Goal: Task Accomplishment & Management: Manage account settings

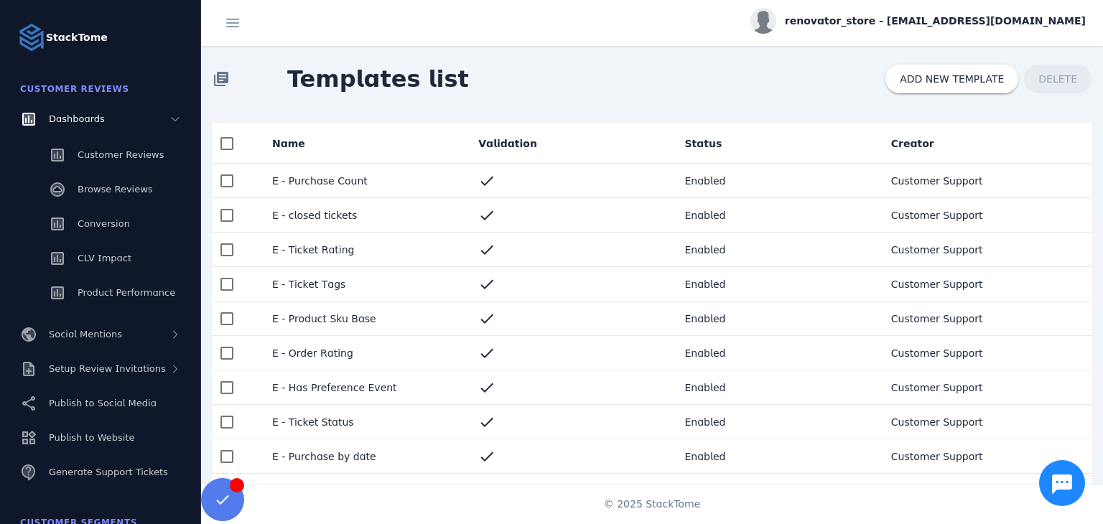
scroll to position [312, 0]
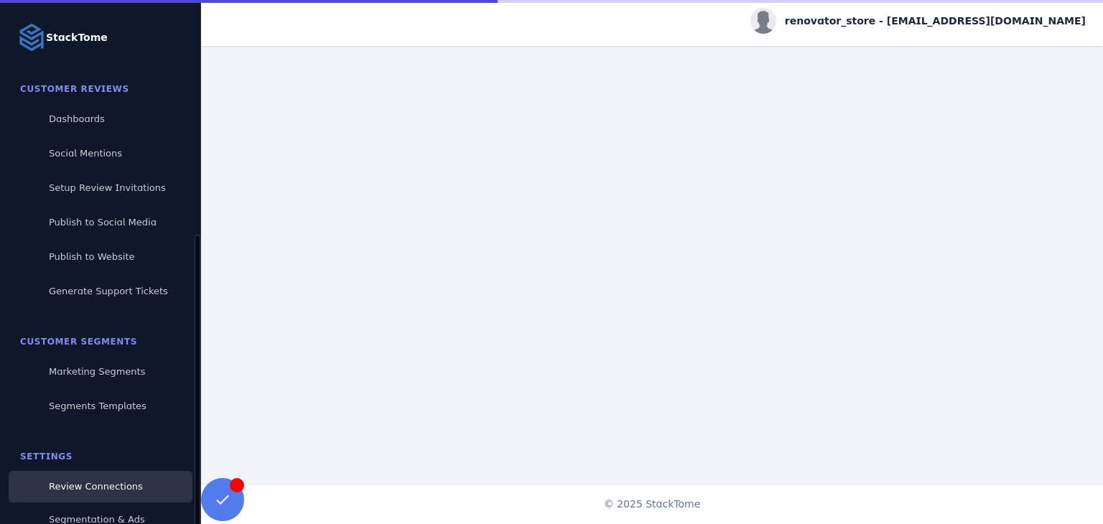
scroll to position [131, 0]
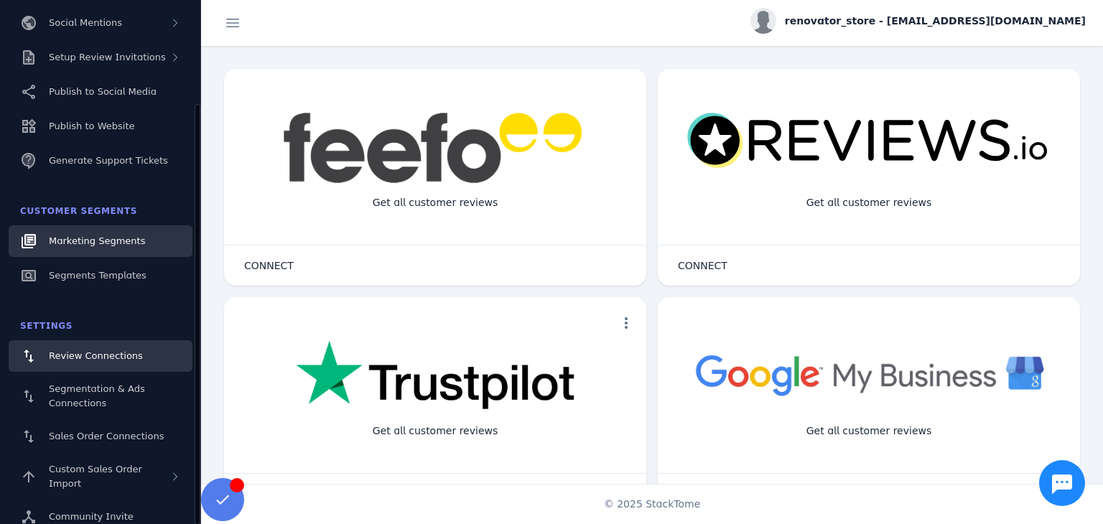
click at [103, 250] on link "Marketing Segments" at bounding box center [101, 241] width 184 height 32
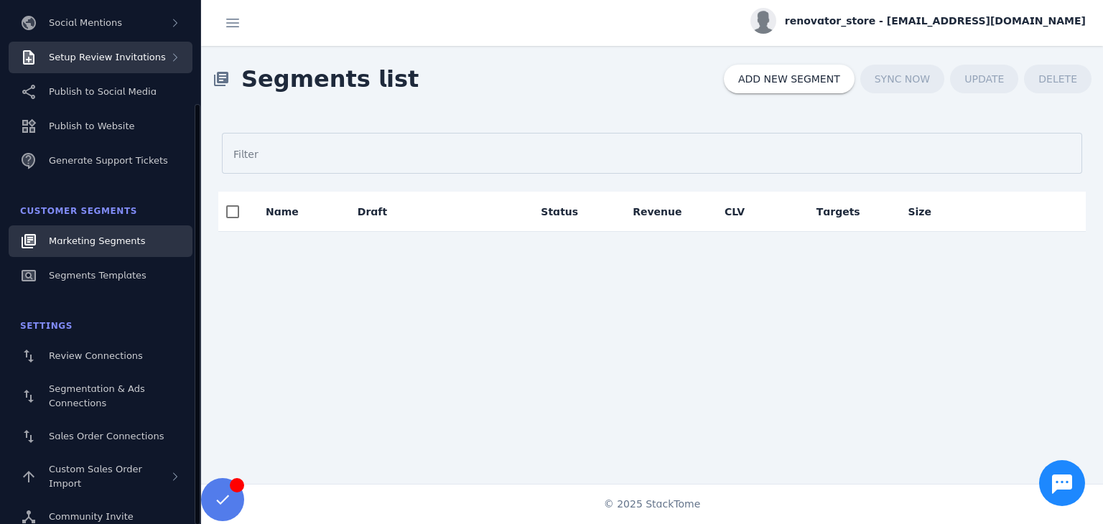
click at [97, 62] on span "Setup Review Invitations" at bounding box center [107, 57] width 117 height 11
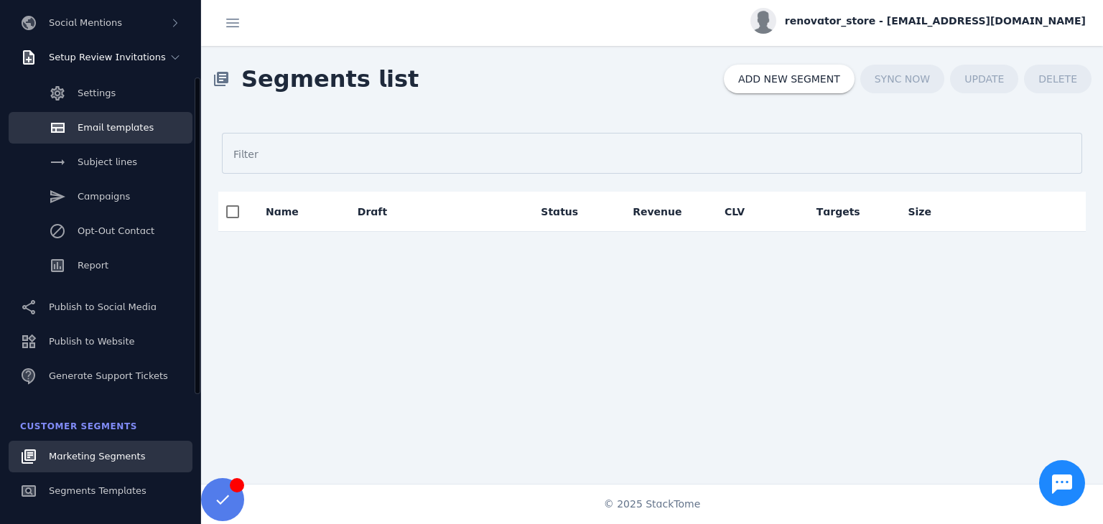
click at [105, 124] on span "Email templates" at bounding box center [116, 127] width 76 height 11
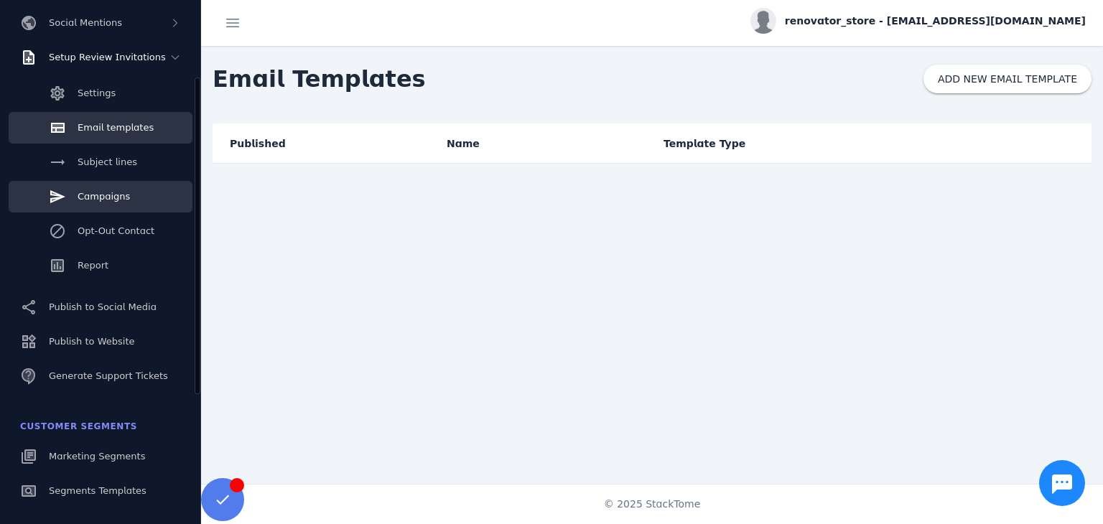
click at [149, 202] on link "Campaigns" at bounding box center [101, 197] width 184 height 32
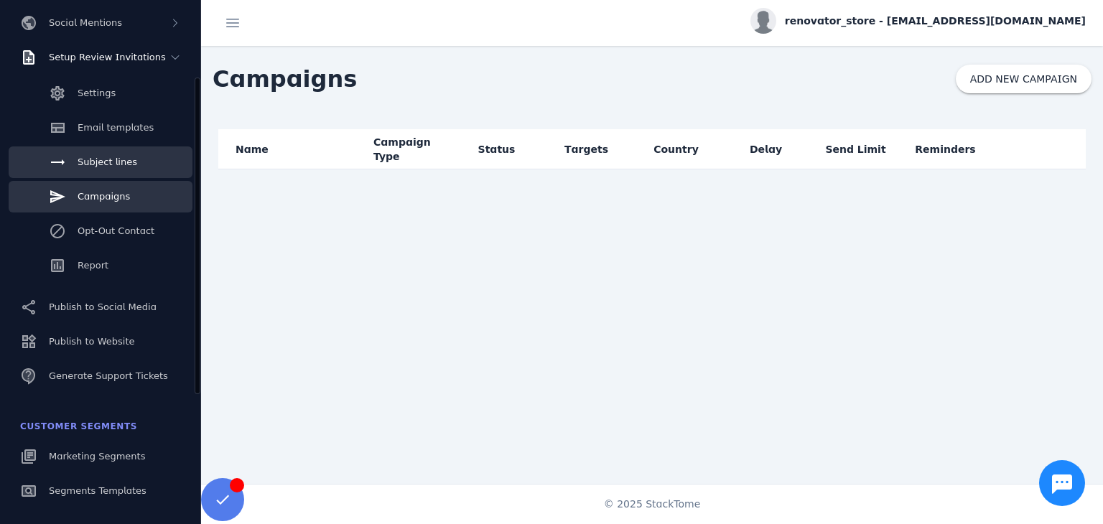
click at [118, 164] on span "Subject lines" at bounding box center [108, 162] width 60 height 11
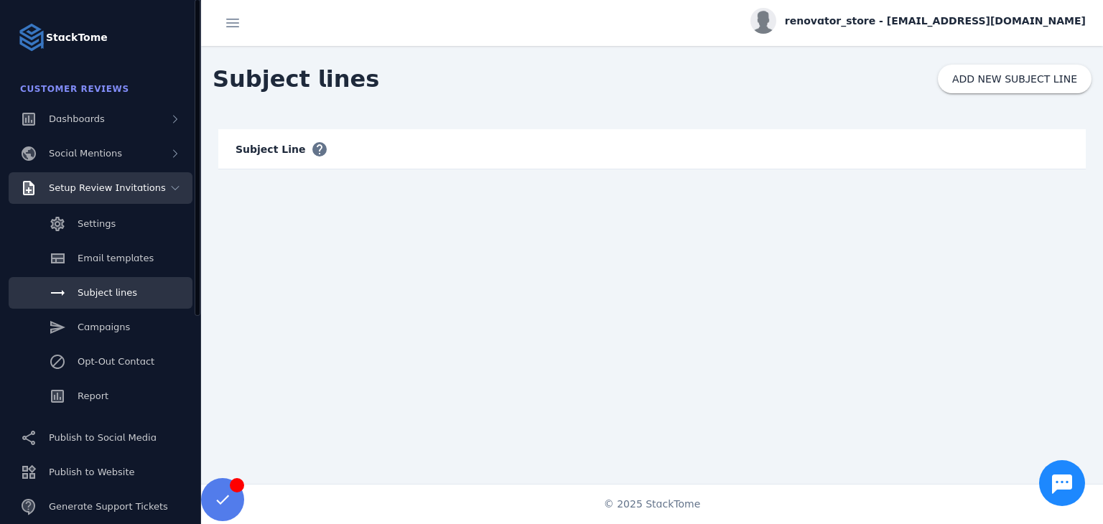
click at [175, 191] on icon at bounding box center [174, 187] width 11 height 11
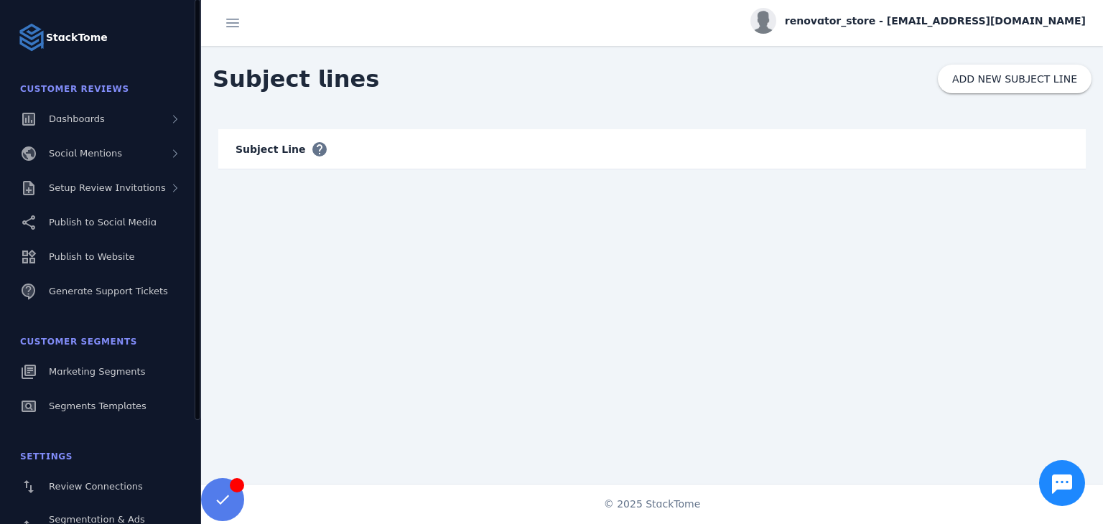
scroll to position [72, 0]
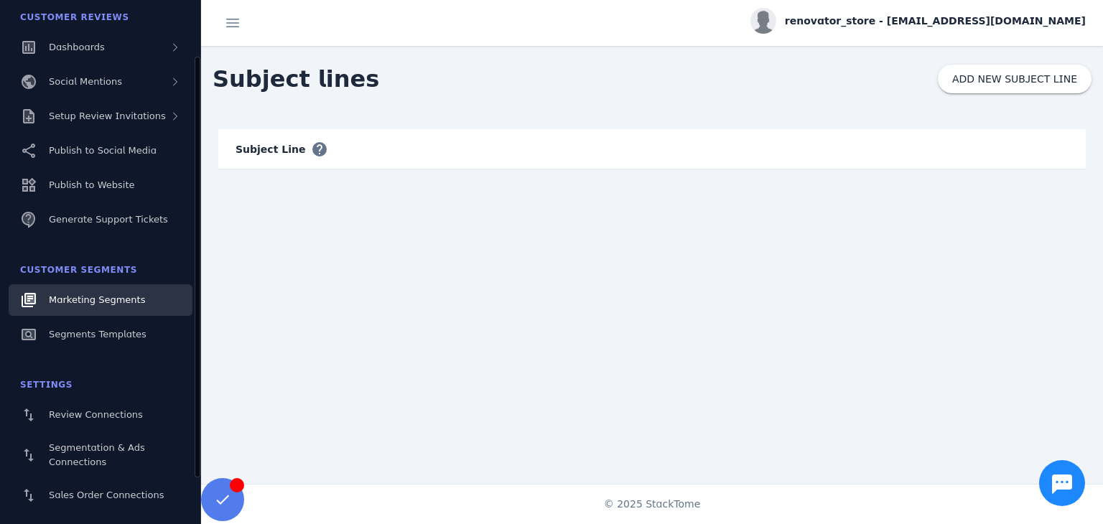
click at [136, 309] on link "Marketing Segments" at bounding box center [101, 300] width 184 height 32
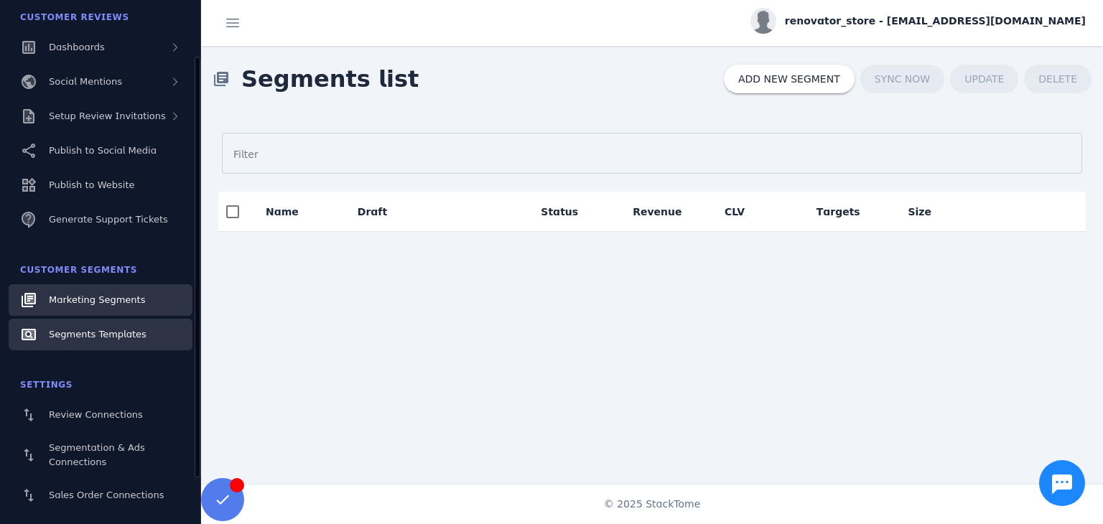
click at [112, 345] on link "Segments Templates" at bounding box center [101, 335] width 184 height 32
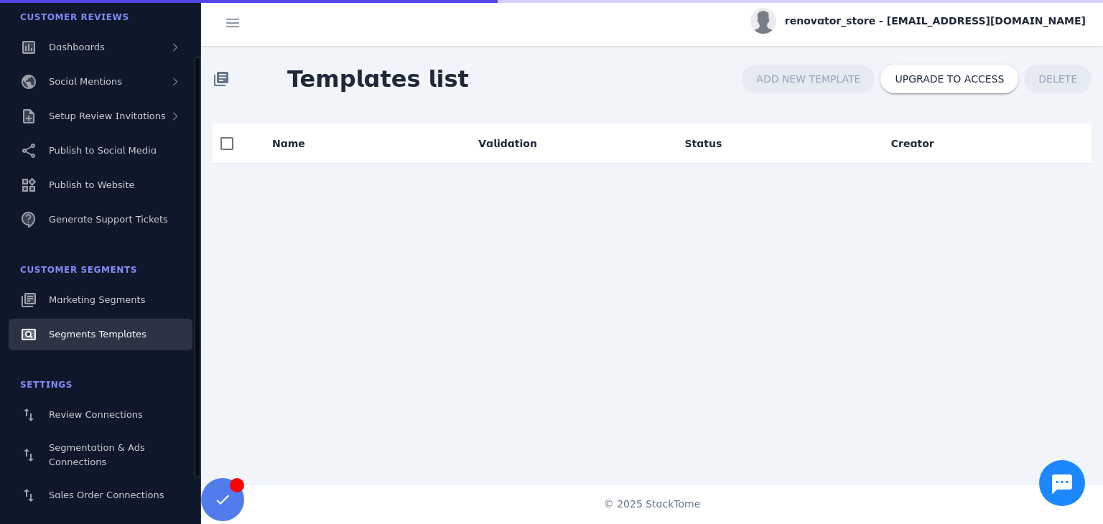
scroll to position [131, 0]
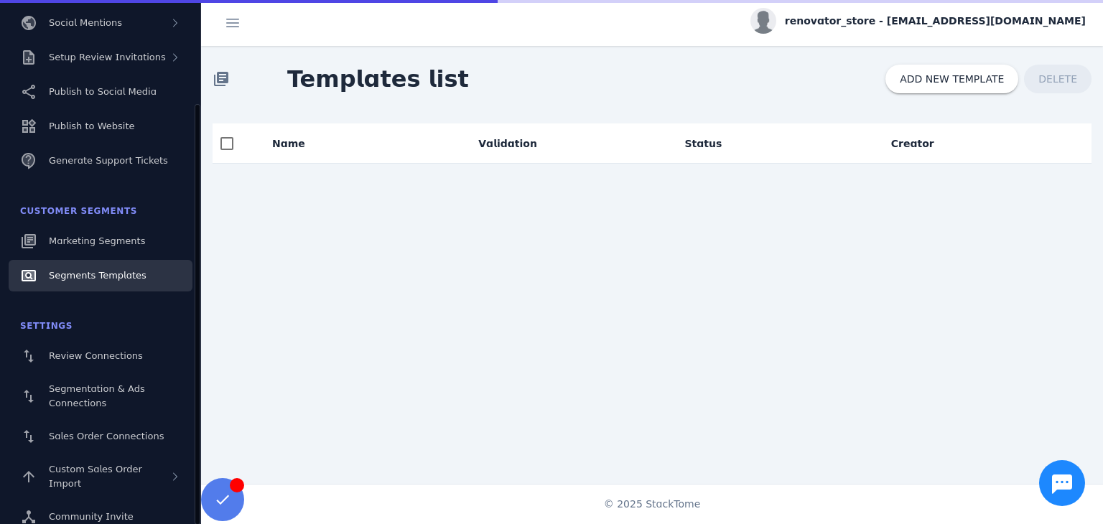
click at [122, 353] on span "Review Connections" at bounding box center [96, 355] width 94 height 11
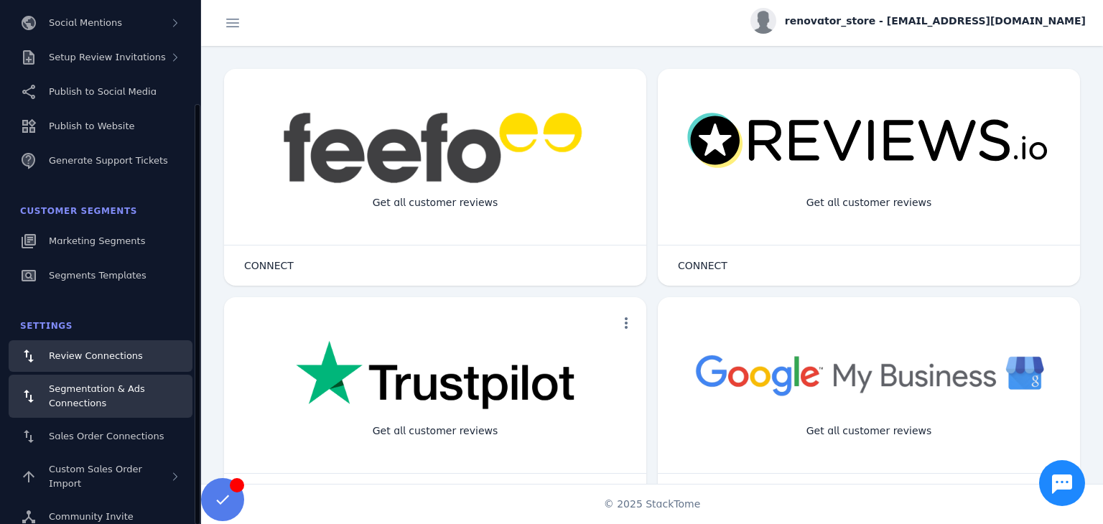
click at [124, 389] on span "Segmentation & Ads Connections" at bounding box center [97, 395] width 96 height 25
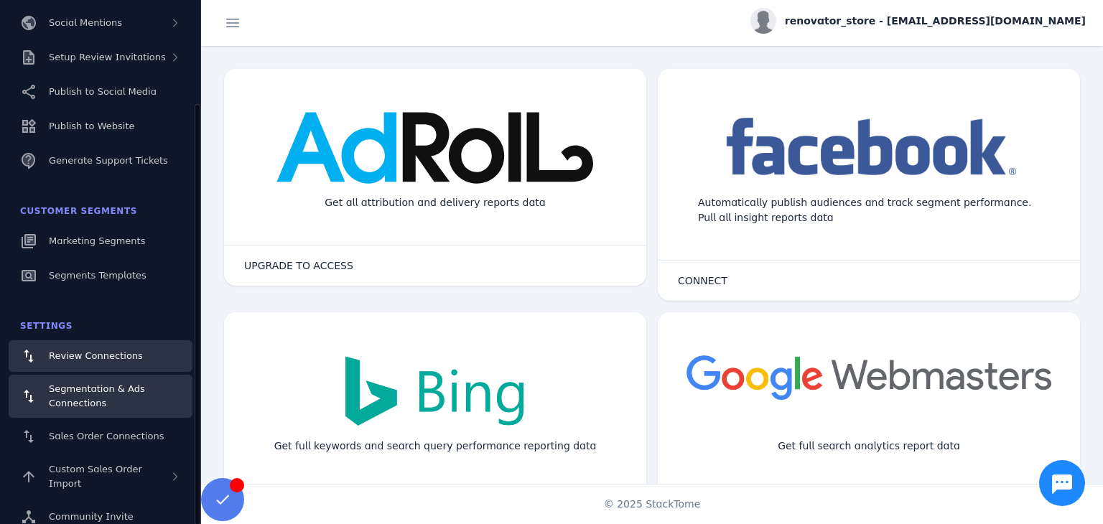
click at [118, 361] on div "Review Connections" at bounding box center [96, 356] width 94 height 14
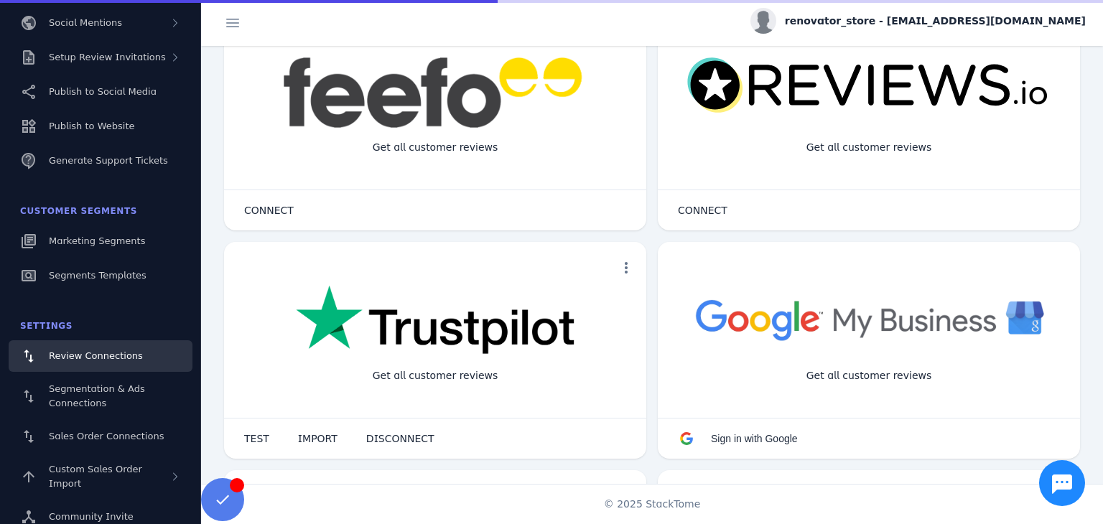
scroll to position [144, 0]
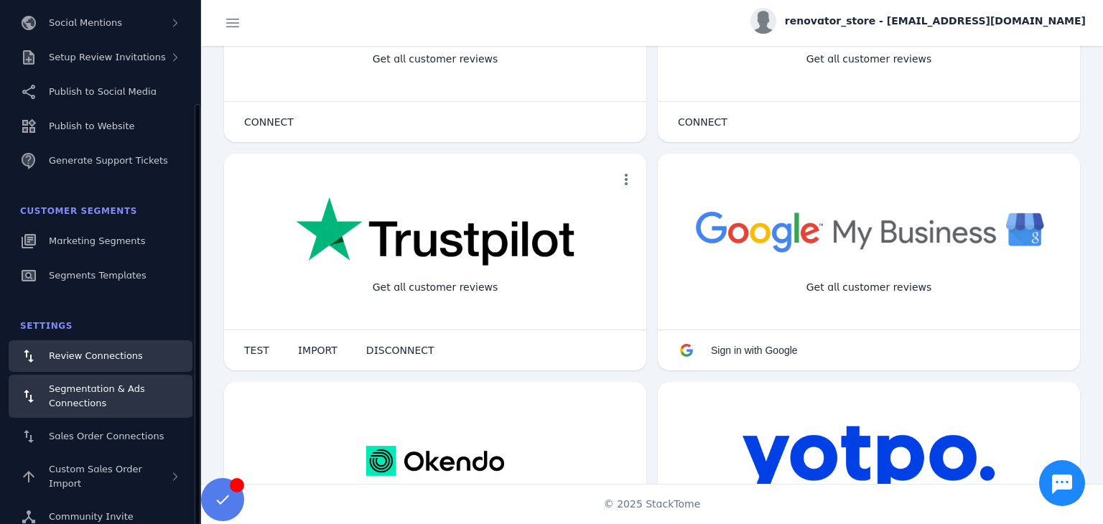
click at [135, 397] on div "Segmentation & Ads Connections" at bounding box center [115, 396] width 132 height 29
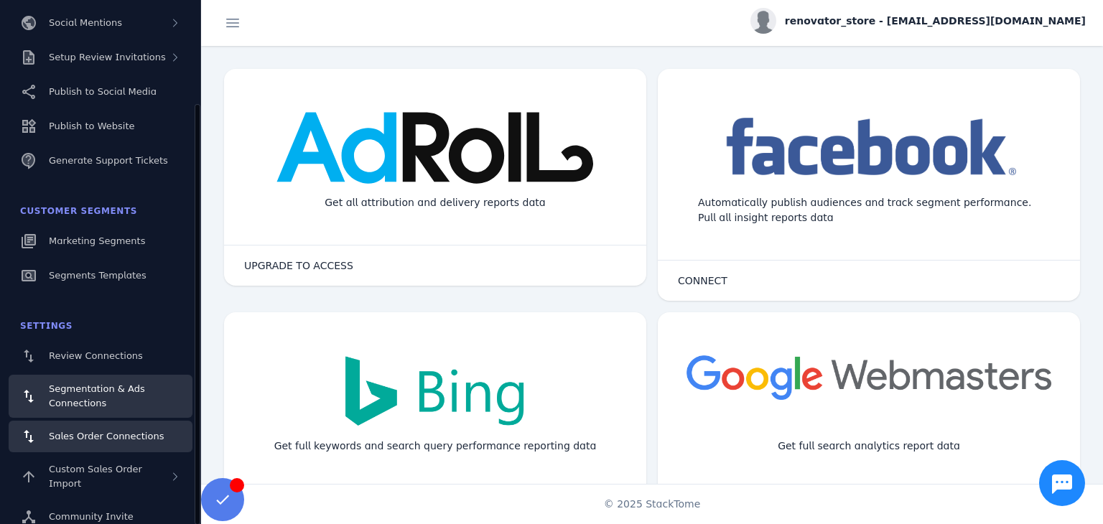
click at [126, 444] on link "Sales Order Connections" at bounding box center [101, 437] width 184 height 32
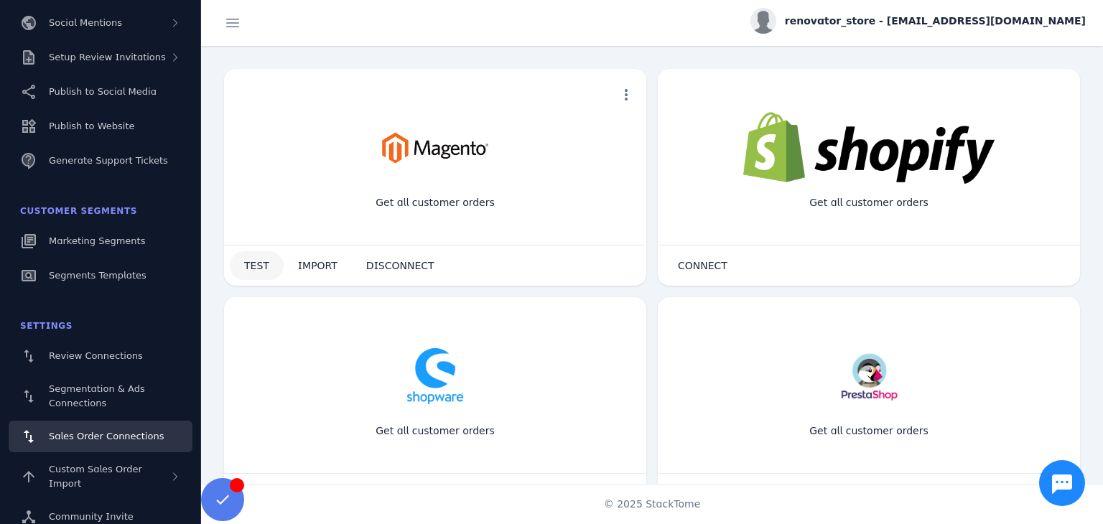
click at [250, 269] on span "TEST" at bounding box center [256, 266] width 25 height 10
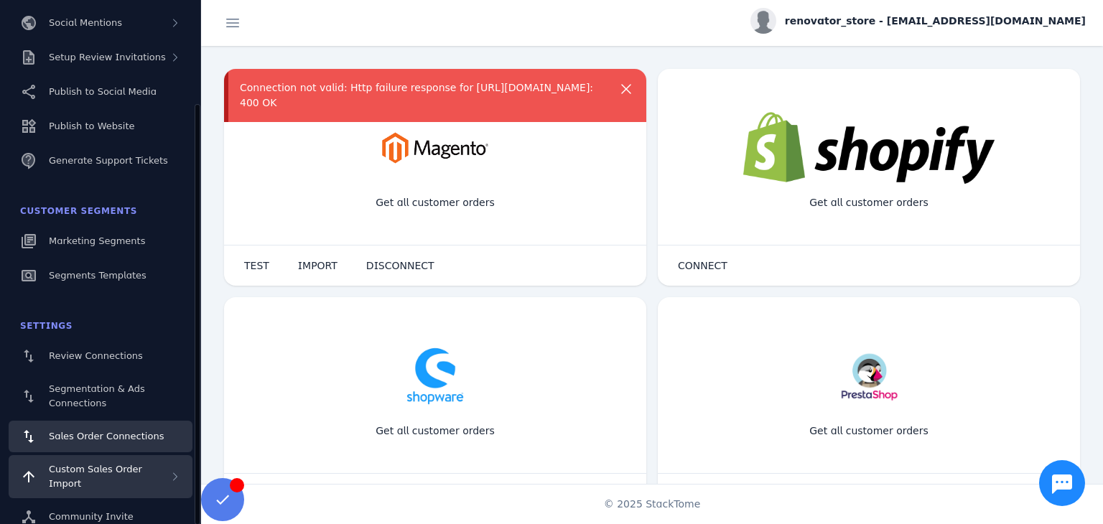
click at [140, 468] on span "Custom Sales Order Import" at bounding box center [95, 476] width 93 height 25
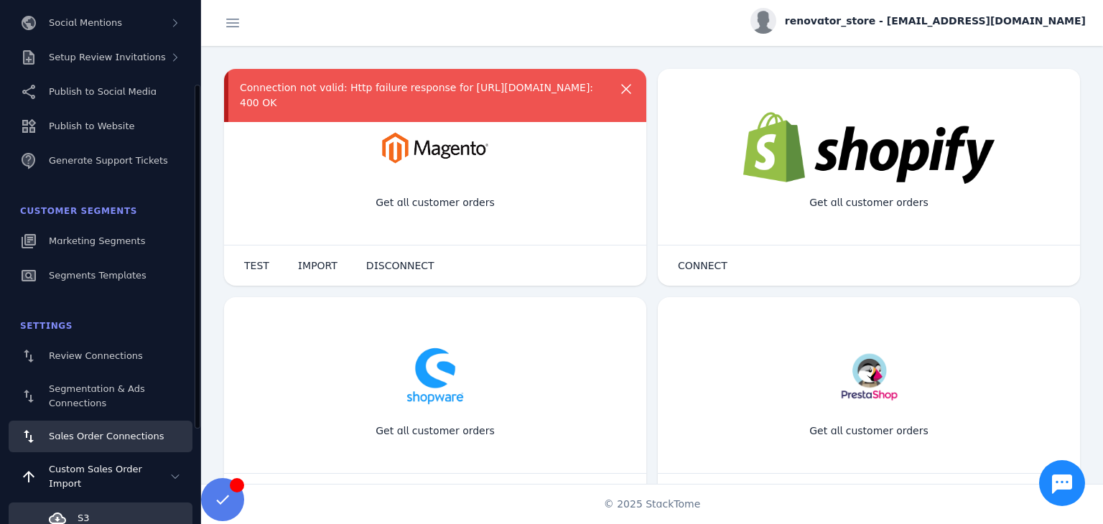
scroll to position [274, 0]
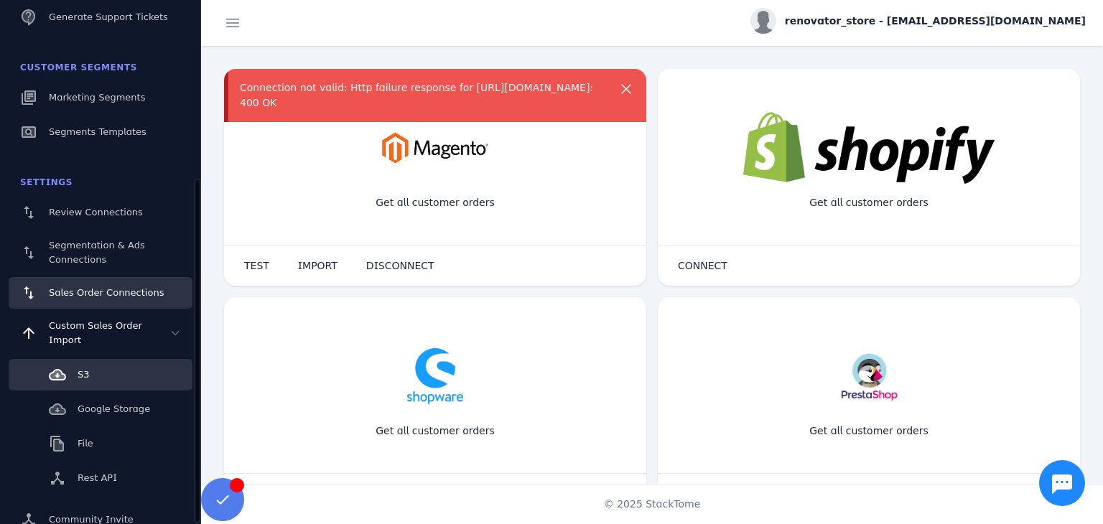
click at [85, 369] on span "S3" at bounding box center [84, 374] width 12 height 11
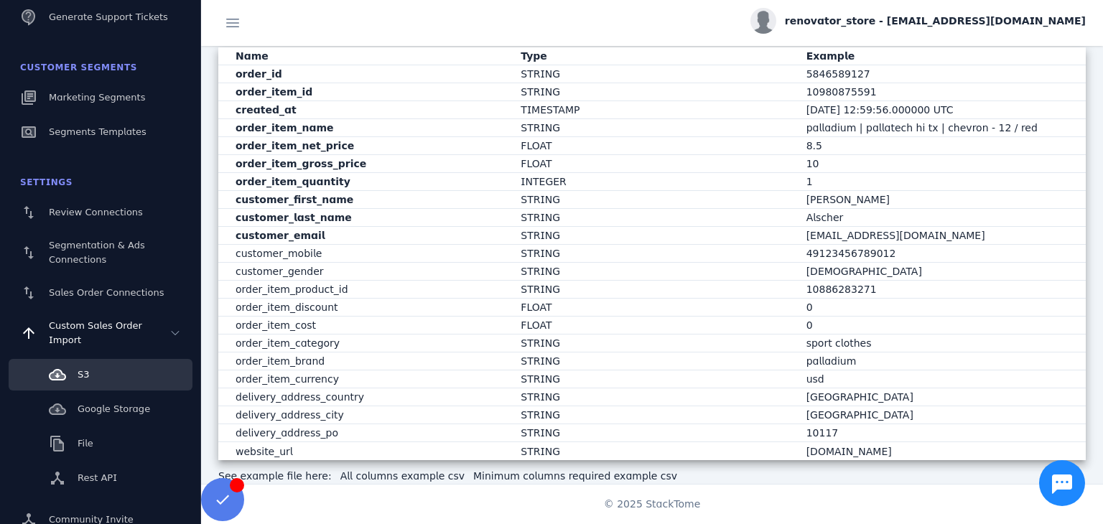
scroll to position [501, 0]
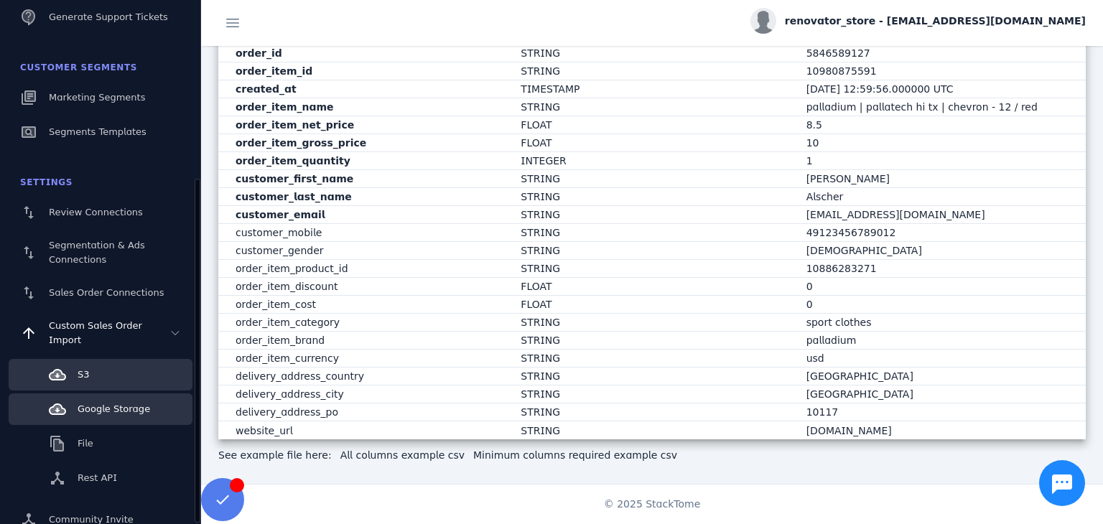
click at [132, 404] on span "Google Storage" at bounding box center [114, 409] width 73 height 11
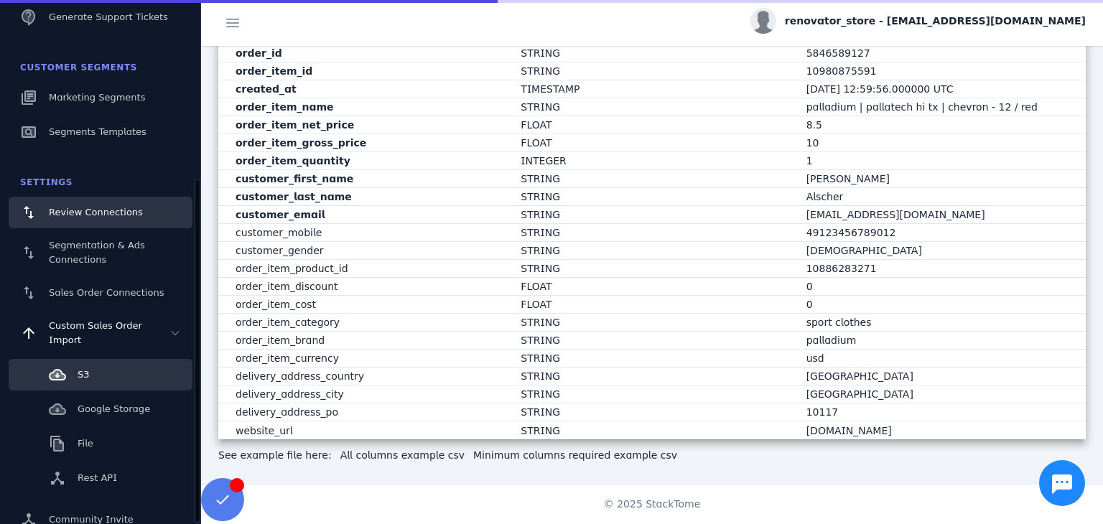
scroll to position [353, 0]
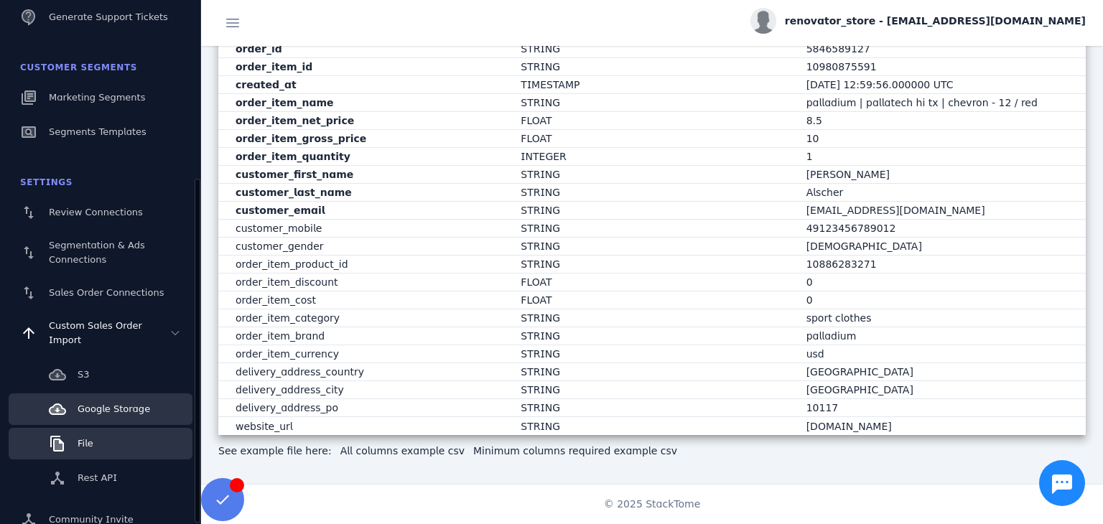
click at [78, 438] on span "File" at bounding box center [86, 443] width 16 height 11
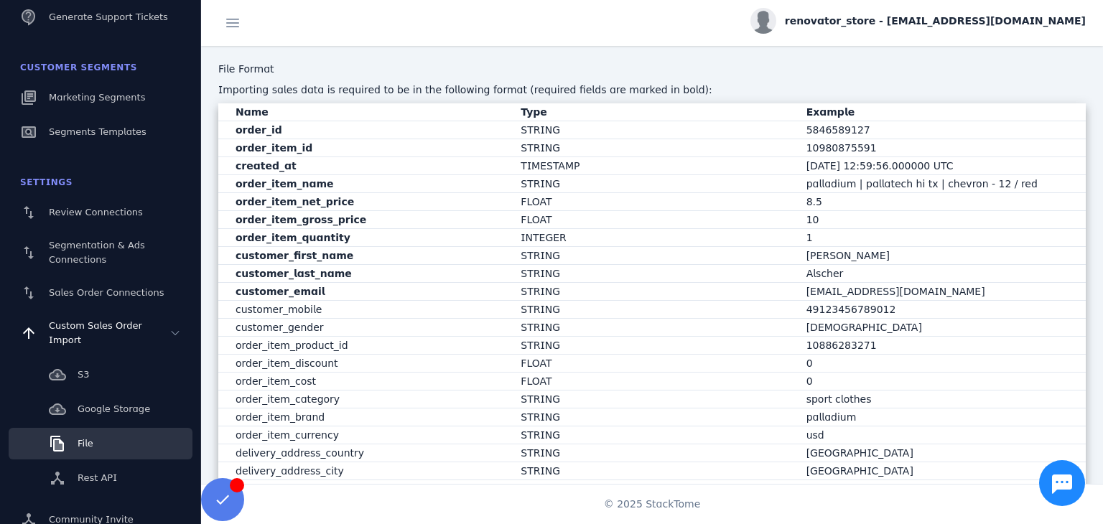
scroll to position [386, 0]
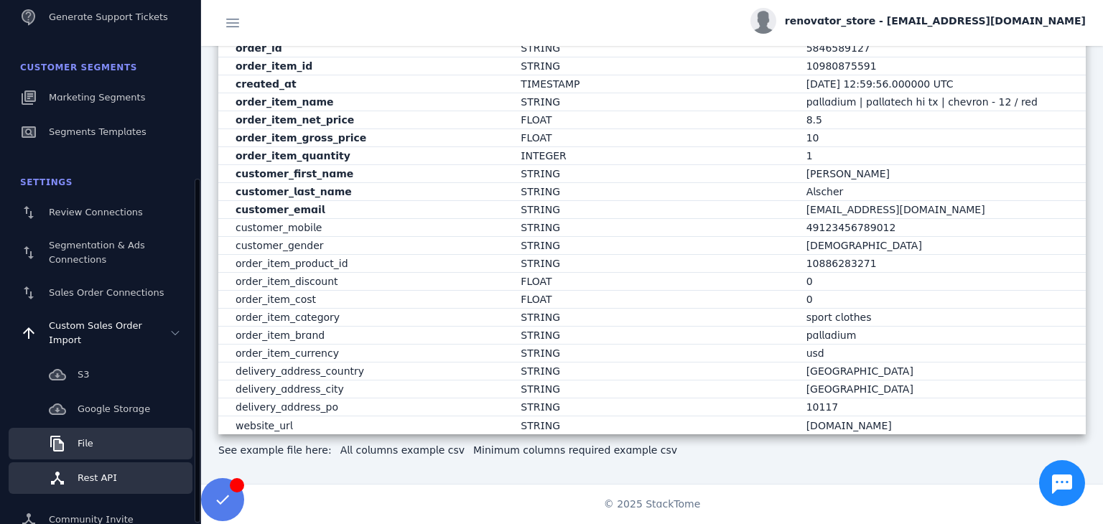
click at [103, 473] on span "Rest API" at bounding box center [97, 478] width 39 height 11
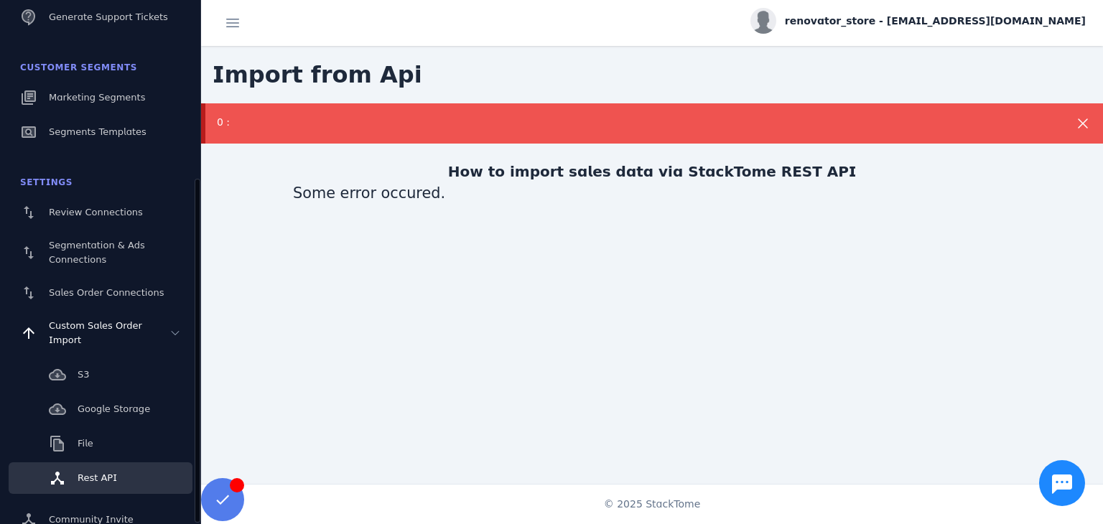
scroll to position [277, 0]
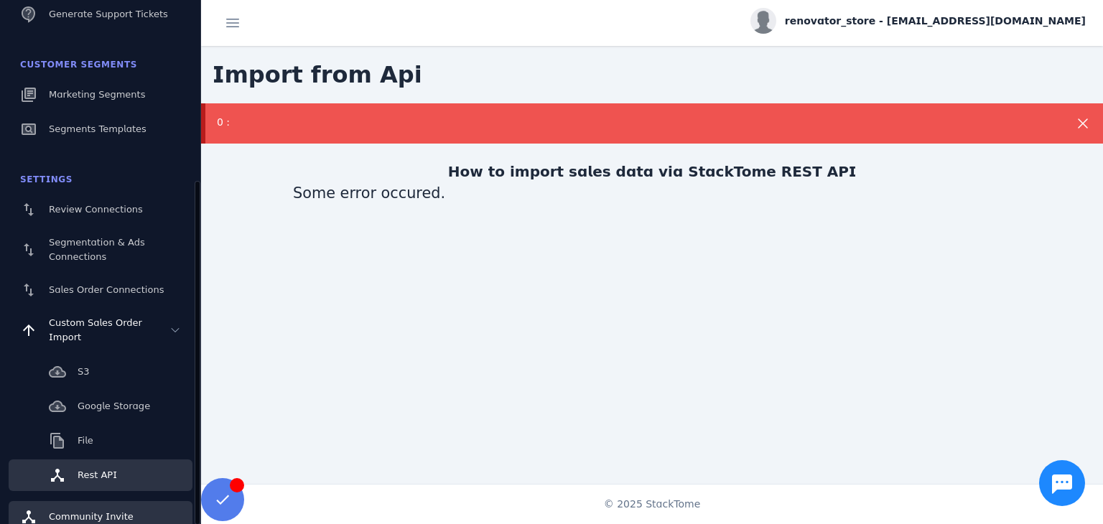
click at [119, 511] on span "Community Invite" at bounding box center [91, 516] width 85 height 11
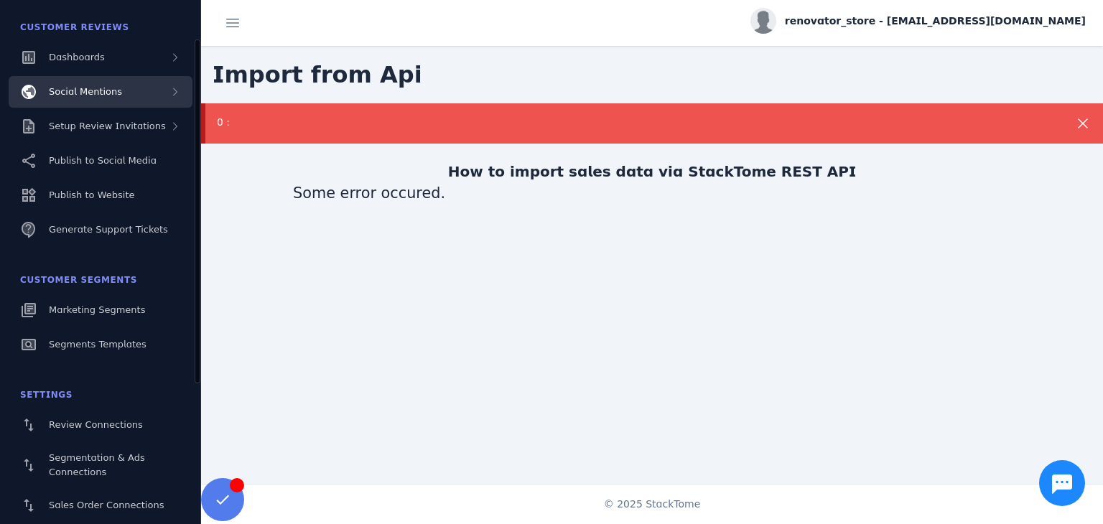
click at [116, 99] on div "Social Mentions" at bounding box center [101, 92] width 184 height 32
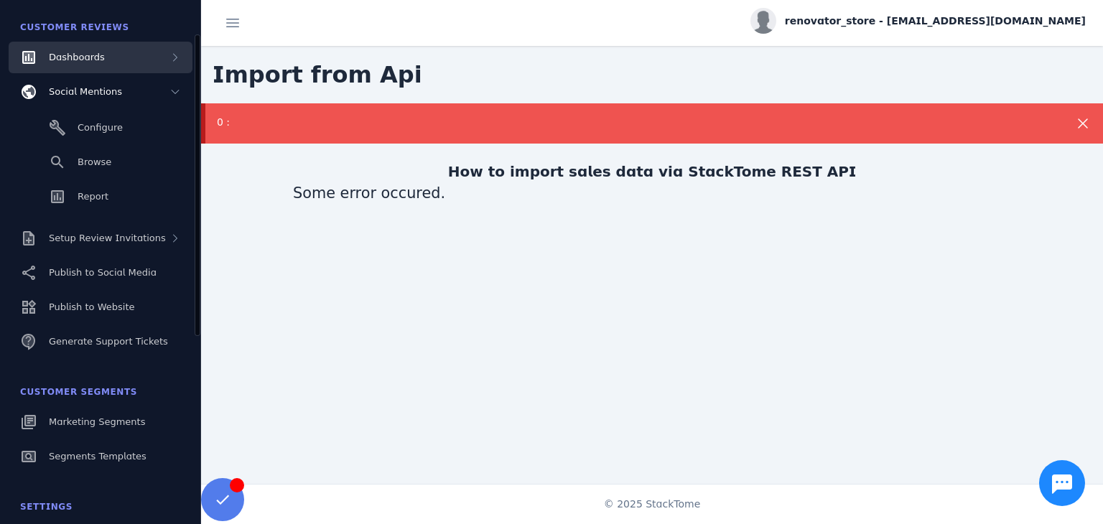
click at [116, 64] on div "Dashboards" at bounding box center [101, 58] width 184 height 32
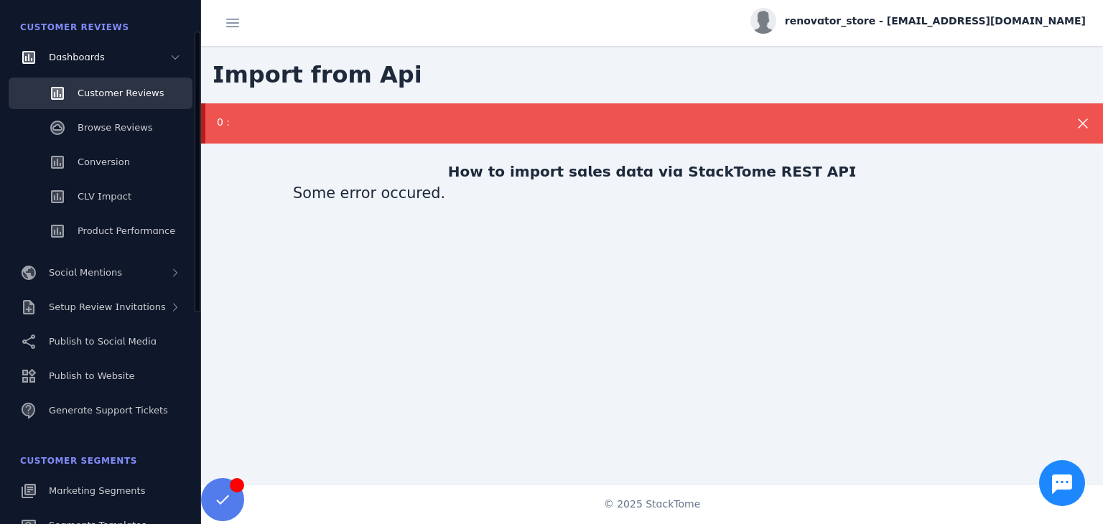
click at [135, 90] on span "Customer Reviews" at bounding box center [121, 93] width 86 height 11
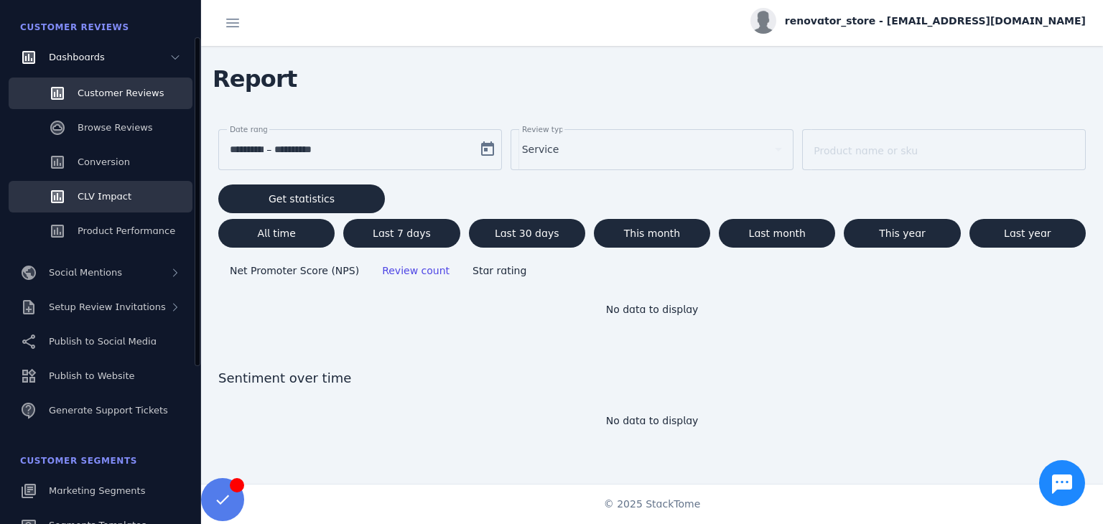
click at [111, 192] on span "CLV Impact" at bounding box center [105, 196] width 54 height 11
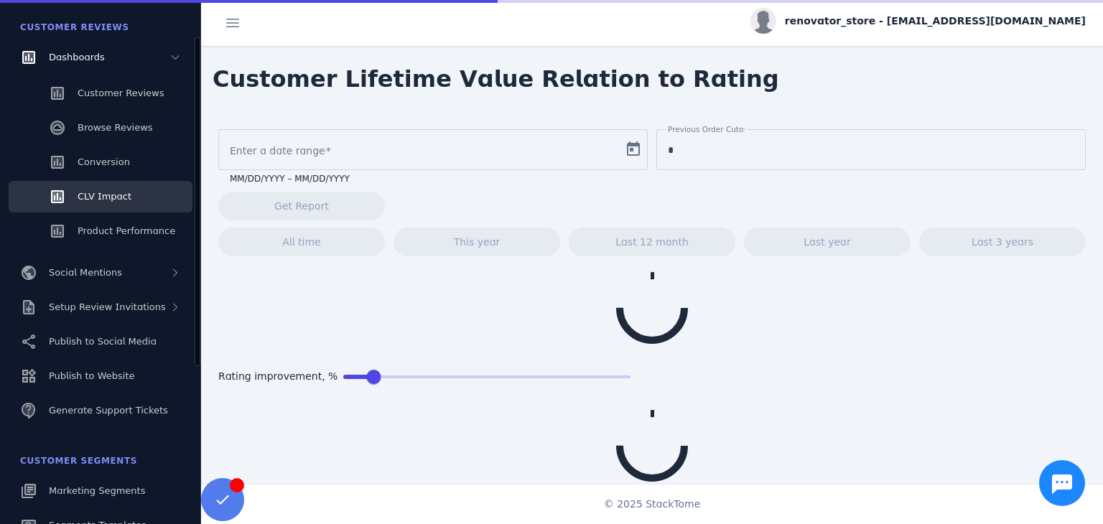
type input "**********"
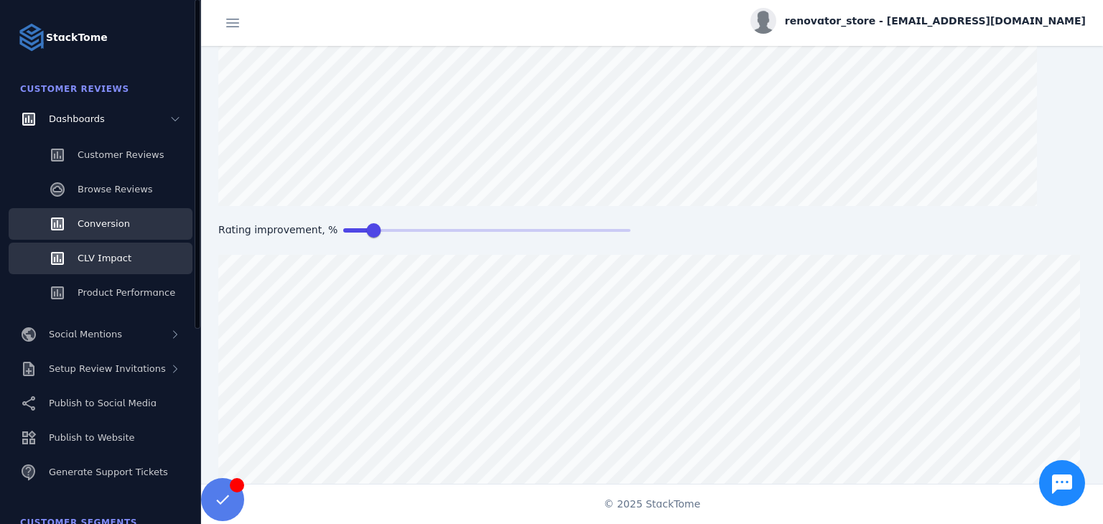
click at [116, 210] on link "Conversion" at bounding box center [101, 224] width 184 height 32
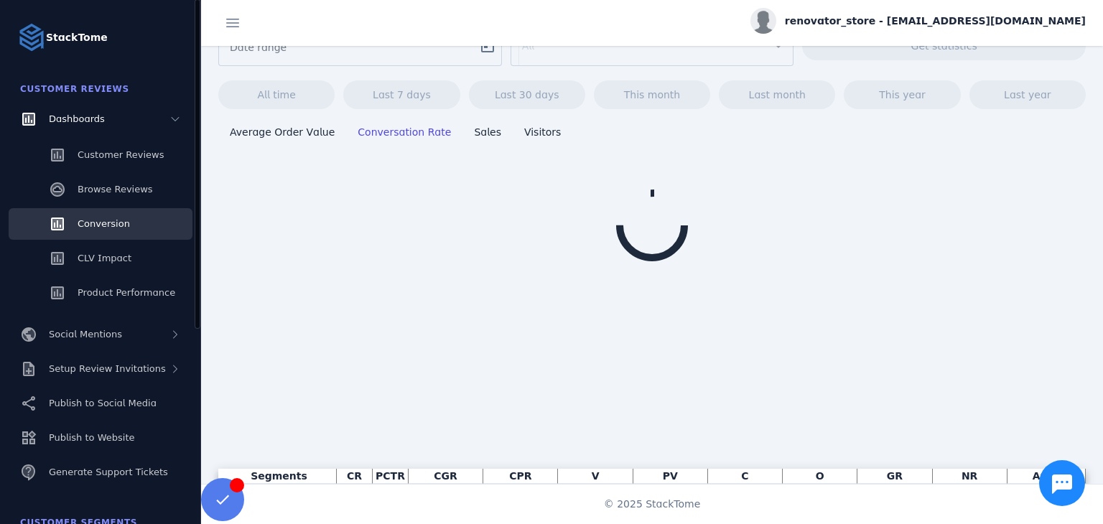
scroll to position [47, 0]
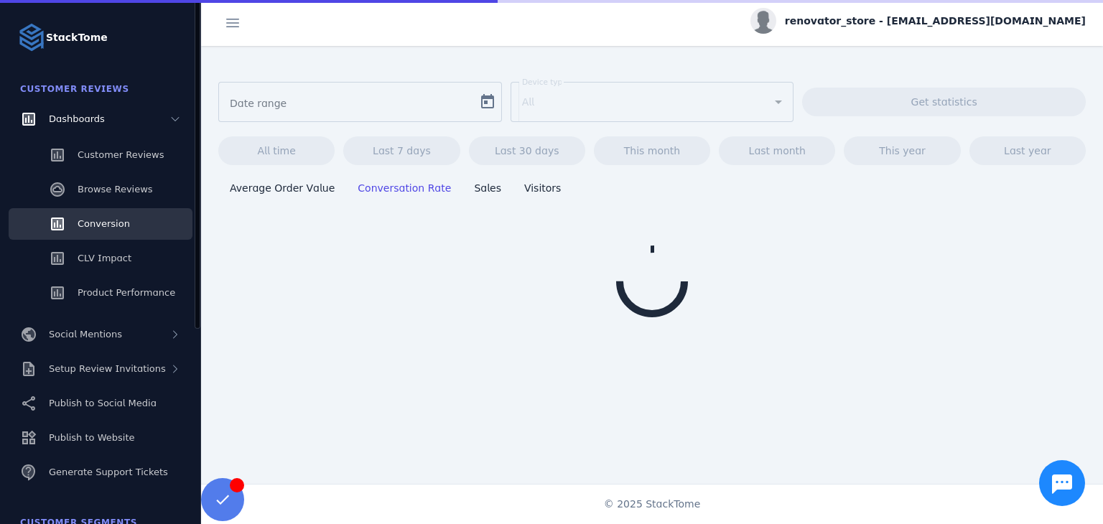
type input "**********"
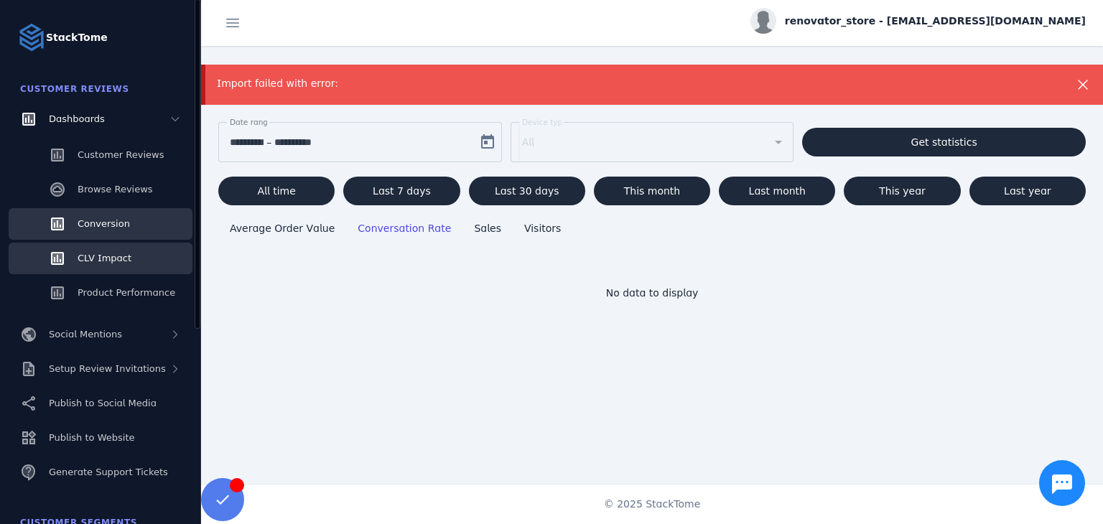
click at [83, 253] on span "CLV Impact" at bounding box center [105, 258] width 54 height 11
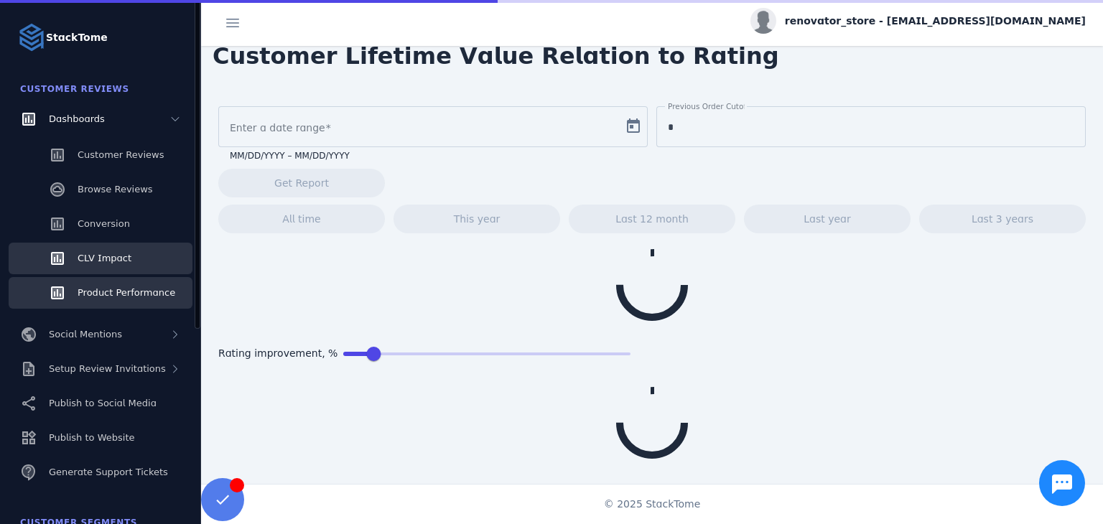
type input "**********"
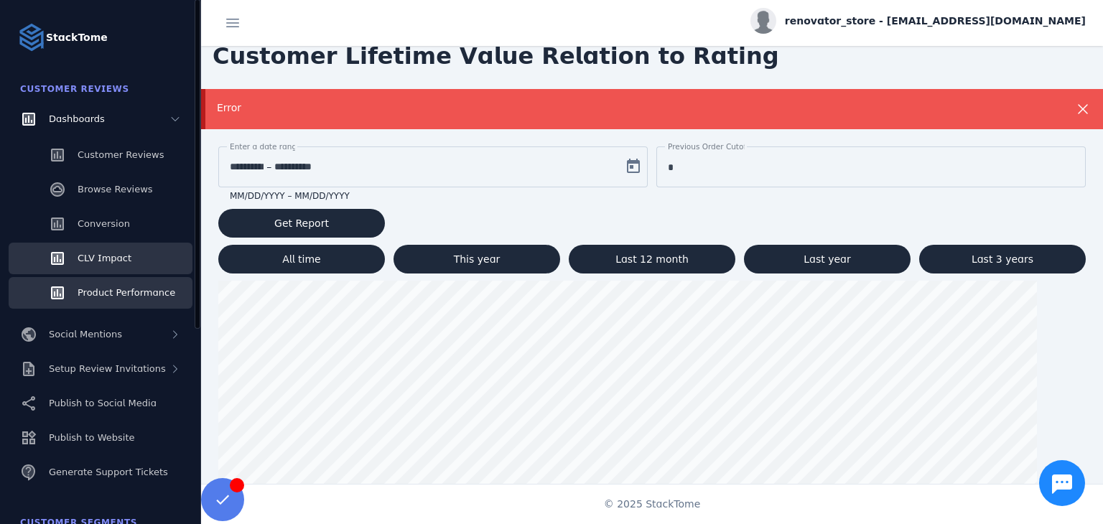
click at [115, 287] on span "Product Performance" at bounding box center [127, 292] width 98 height 11
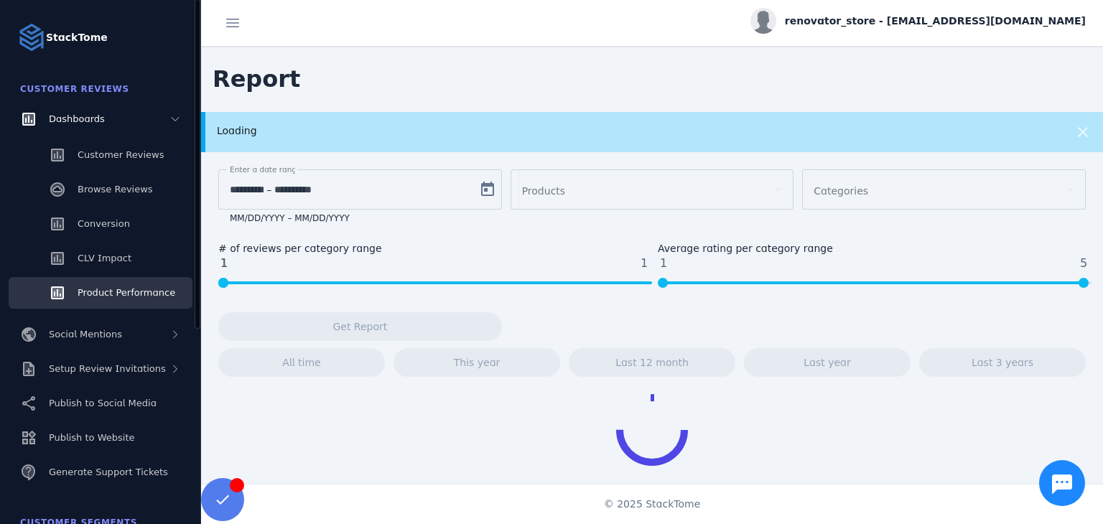
click at [70, 38] on strong "StackTome" at bounding box center [77, 37] width 62 height 15
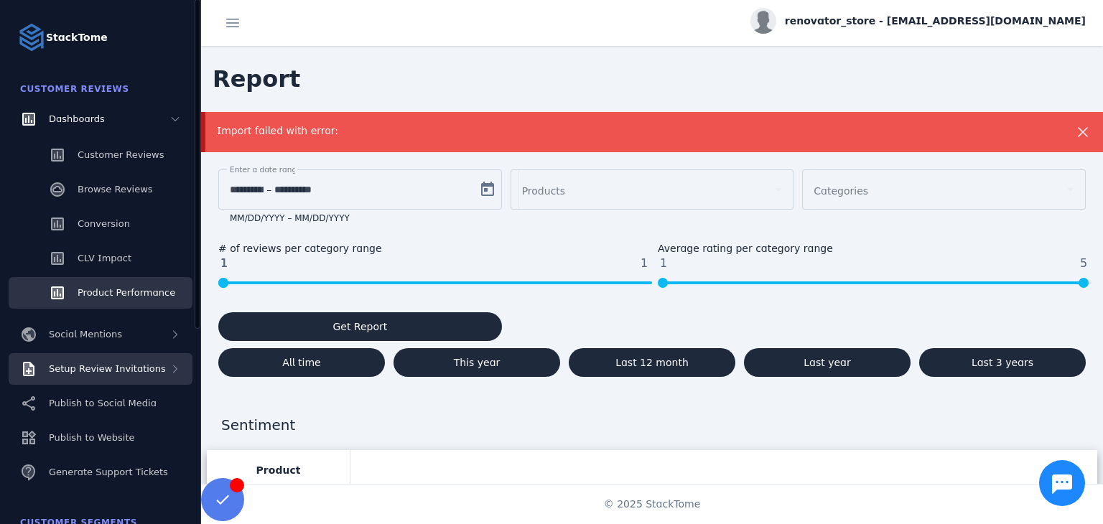
click at [118, 376] on div "Setup Review Invitations" at bounding box center [107, 369] width 117 height 14
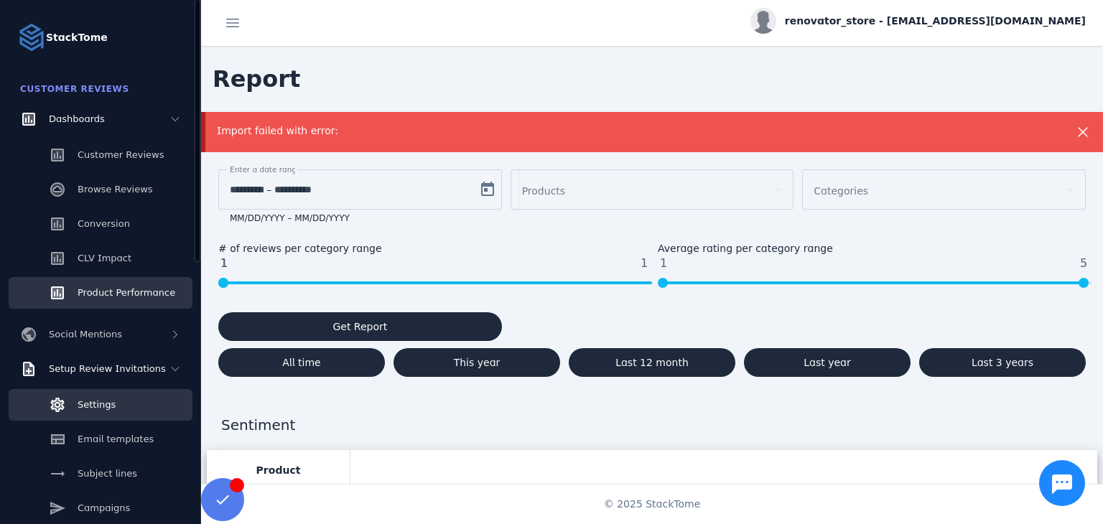
click at [118, 409] on link "Settings" at bounding box center [101, 405] width 184 height 32
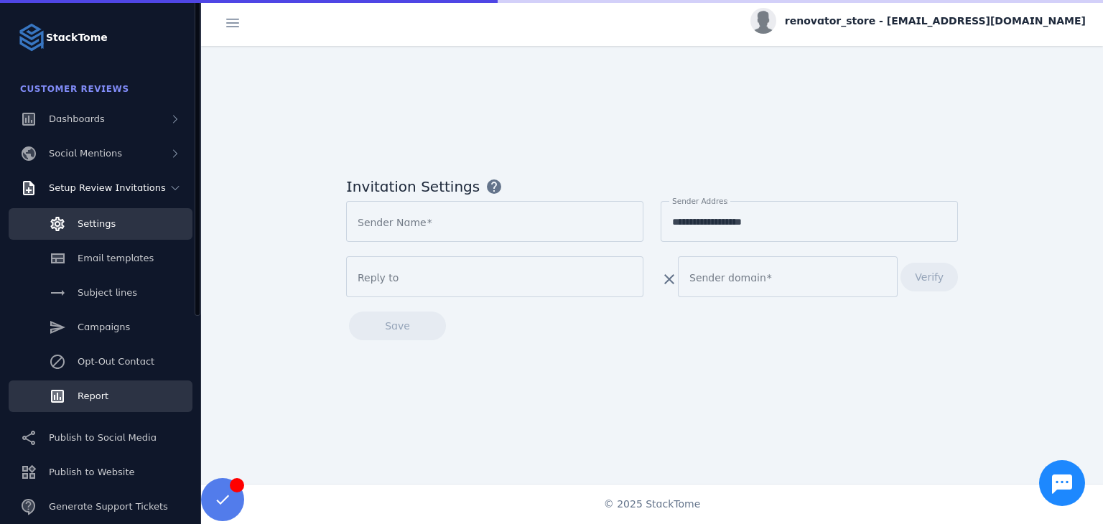
type input "**********"
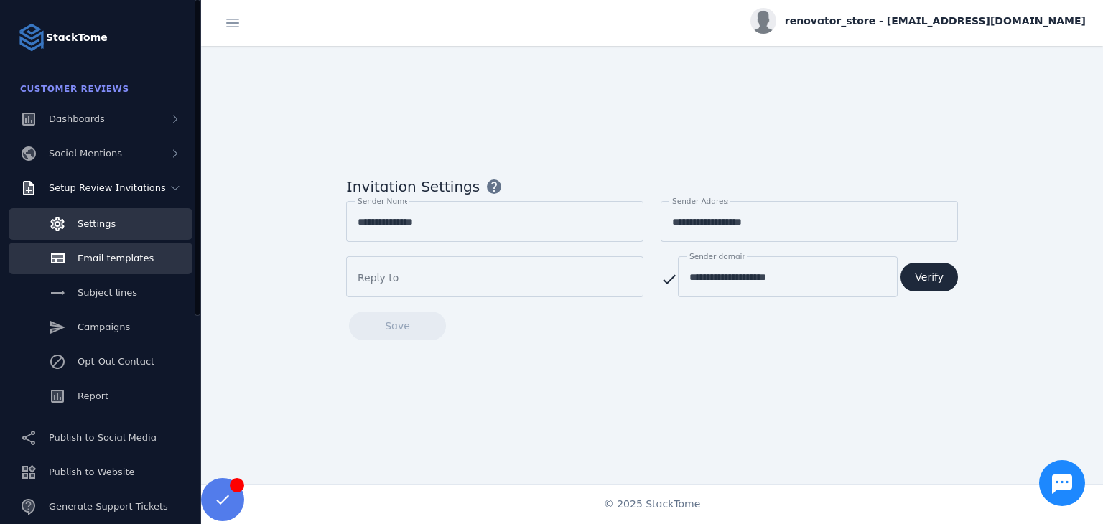
click at [86, 264] on span "Email templates" at bounding box center [116, 258] width 76 height 11
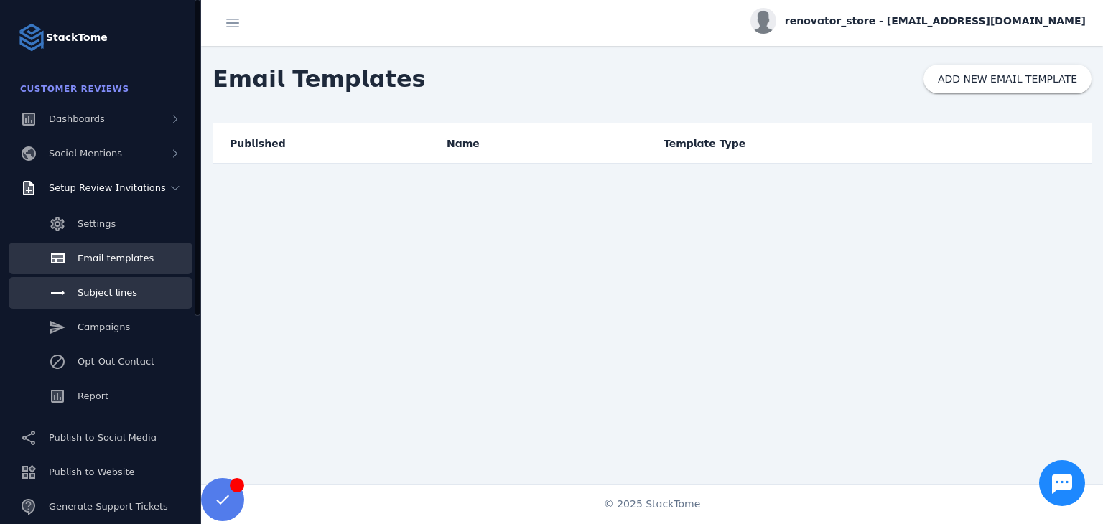
click at [95, 289] on span "Subject lines" at bounding box center [108, 292] width 60 height 11
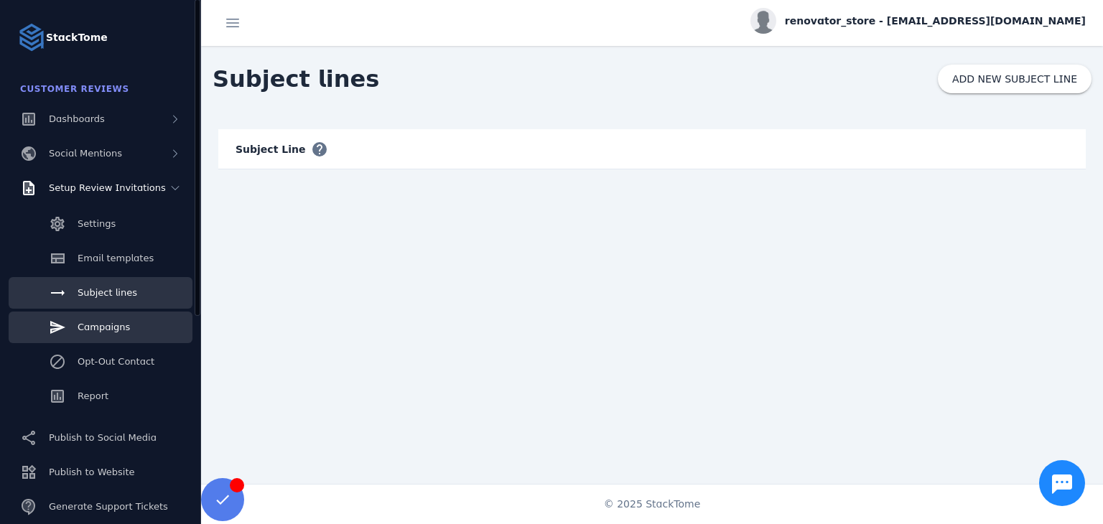
click at [108, 325] on span "Campaigns" at bounding box center [104, 327] width 52 height 11
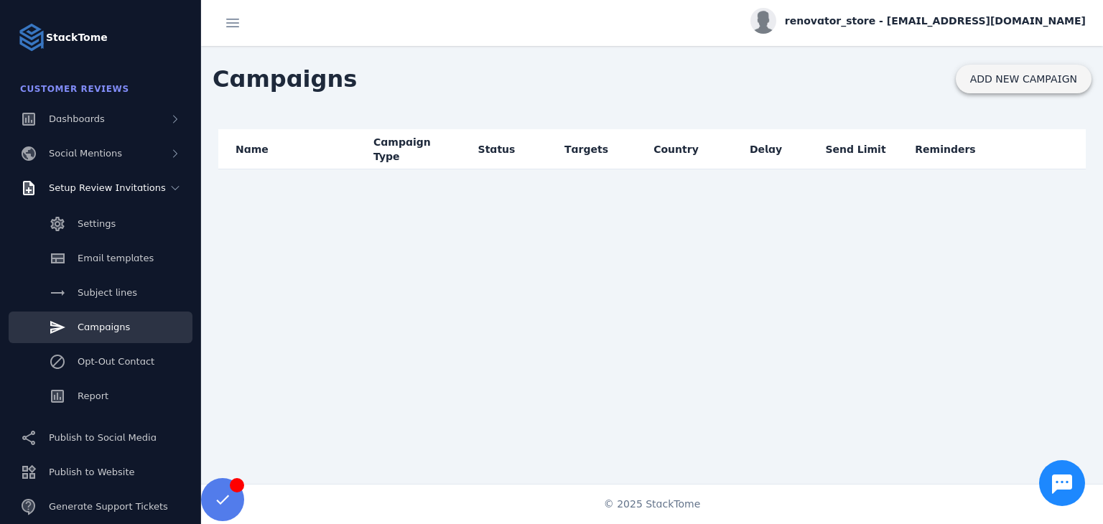
click at [1005, 91] on span at bounding box center [1024, 79] width 136 height 34
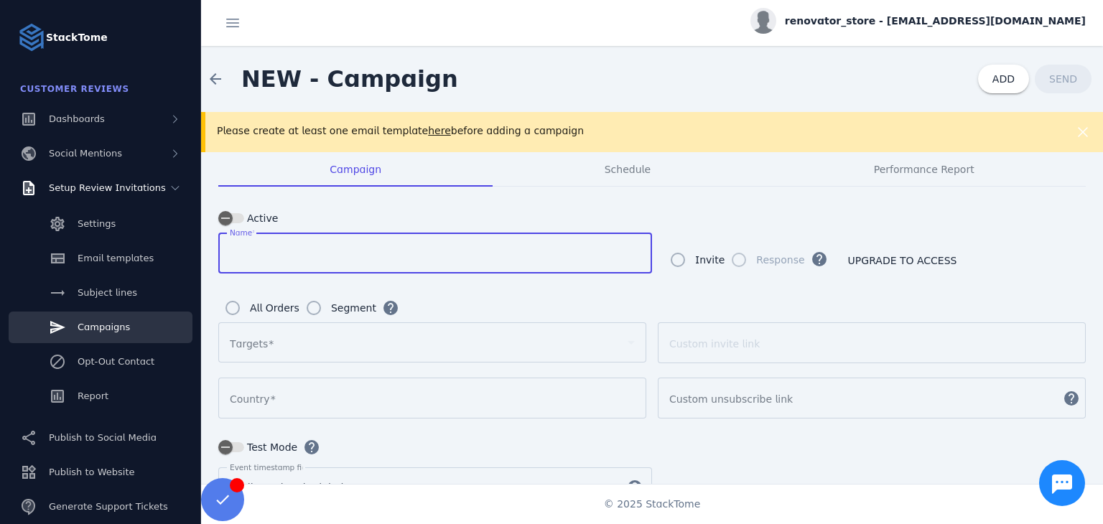
click at [379, 253] on input "Name" at bounding box center [435, 253] width 411 height 17
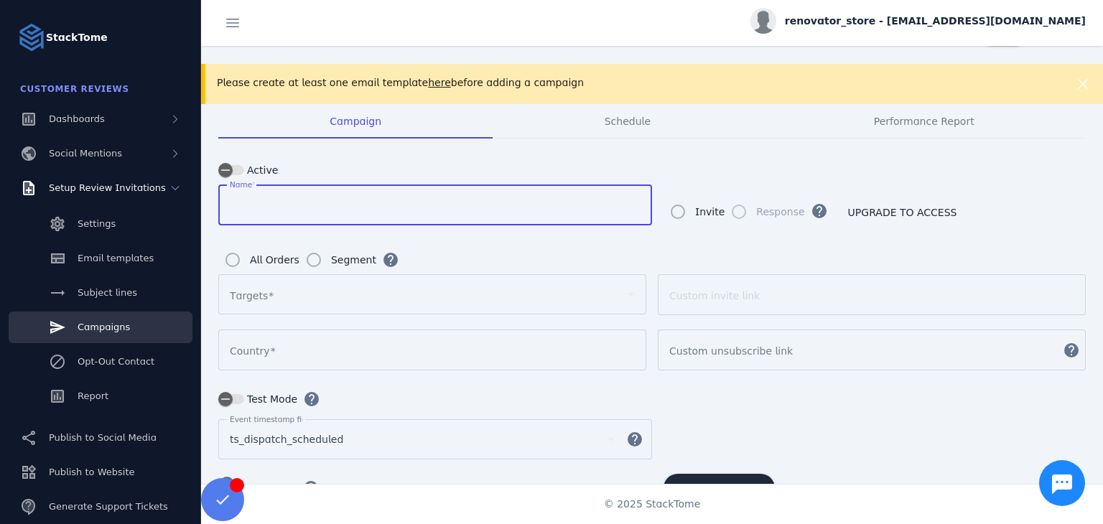
scroll to position [72, 0]
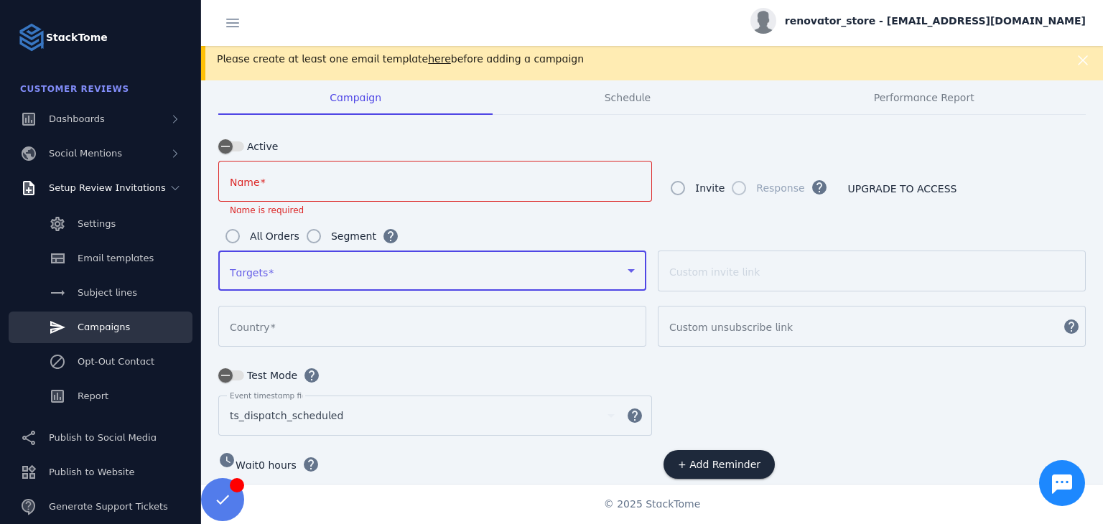
click at [294, 273] on div at bounding box center [426, 270] width 392 height 17
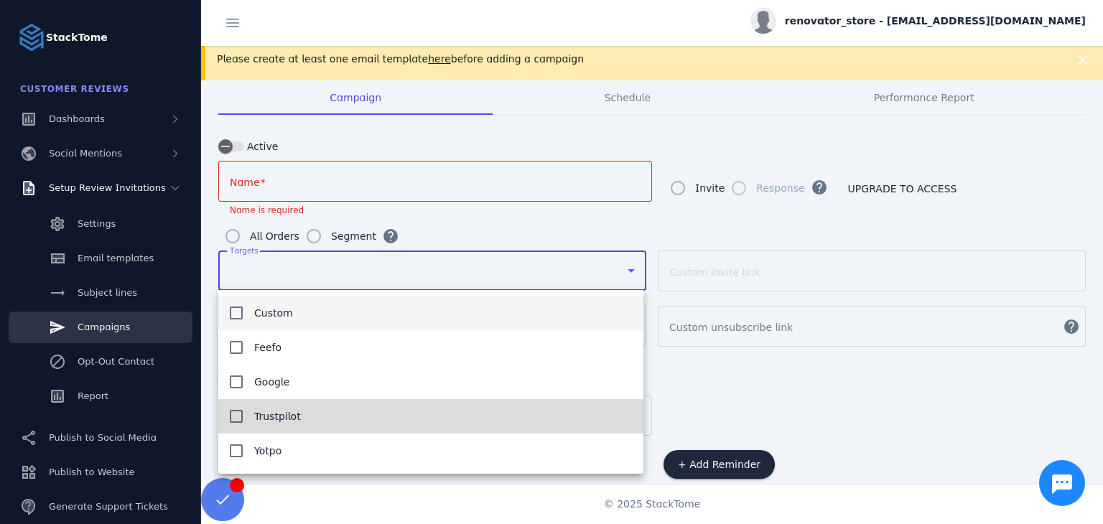
click at [297, 423] on mat-option "Trustpilot" at bounding box center [430, 416] width 425 height 34
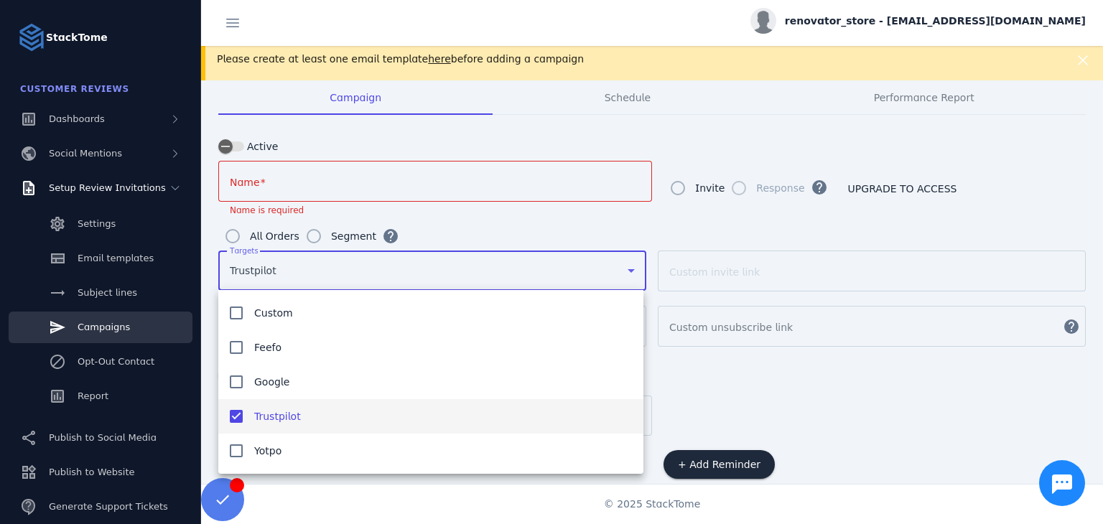
click at [307, 238] on div at bounding box center [551, 262] width 1103 height 524
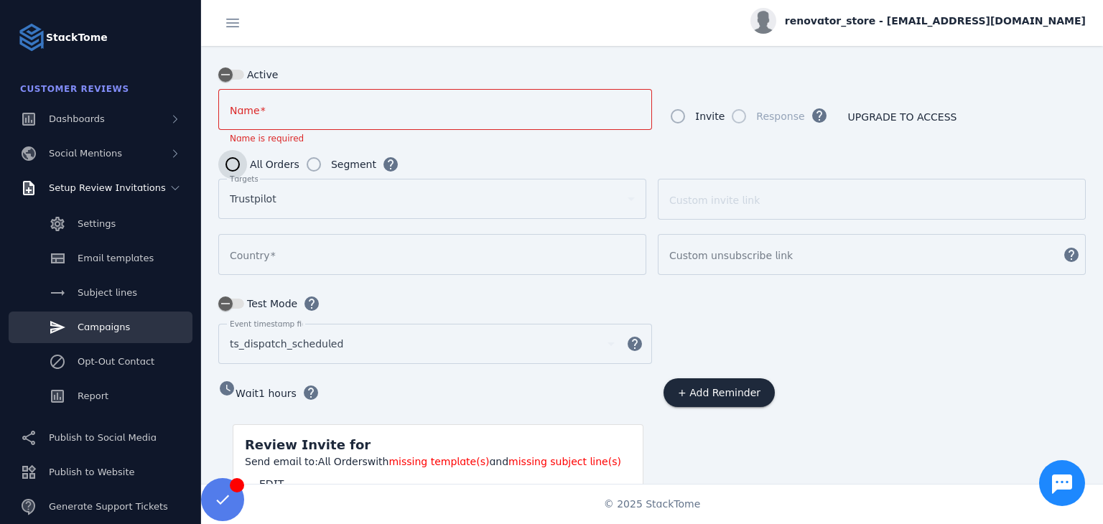
scroll to position [190, 0]
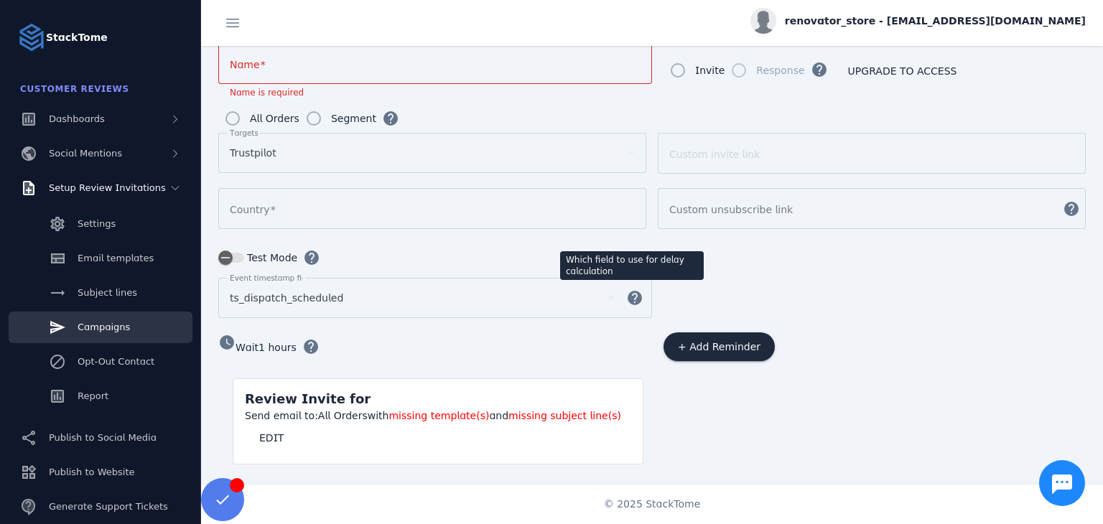
click at [635, 298] on mat-icon "help" at bounding box center [635, 297] width 34 height 17
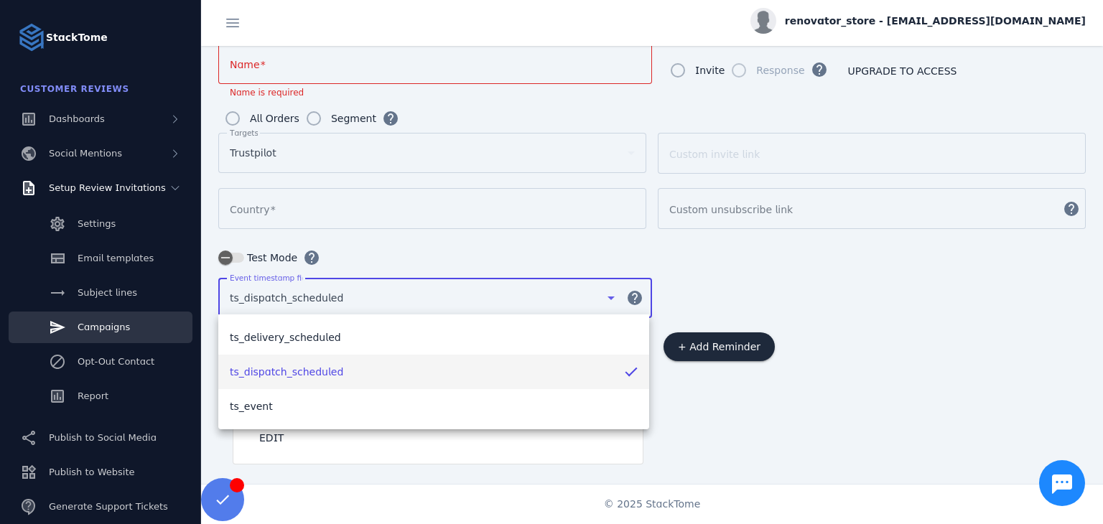
click at [635, 298] on div at bounding box center [551, 262] width 1103 height 524
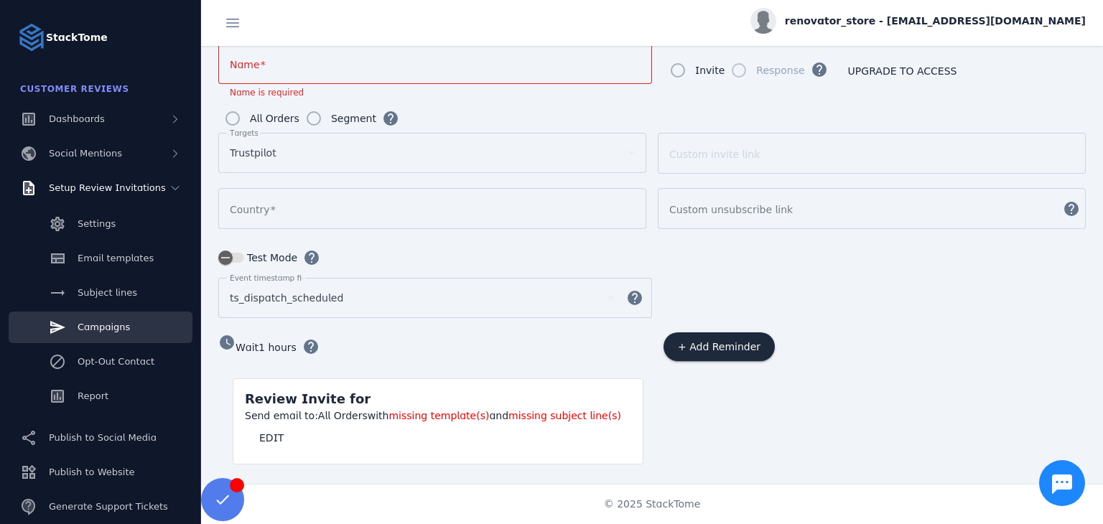
drag, startPoint x: 786, startPoint y: 305, endPoint x: 704, endPoint y: 262, distance: 93.1
click at [784, 304] on div "Event timestamp field ts_dispatch_scheduled help" at bounding box center [651, 305] width 867 height 55
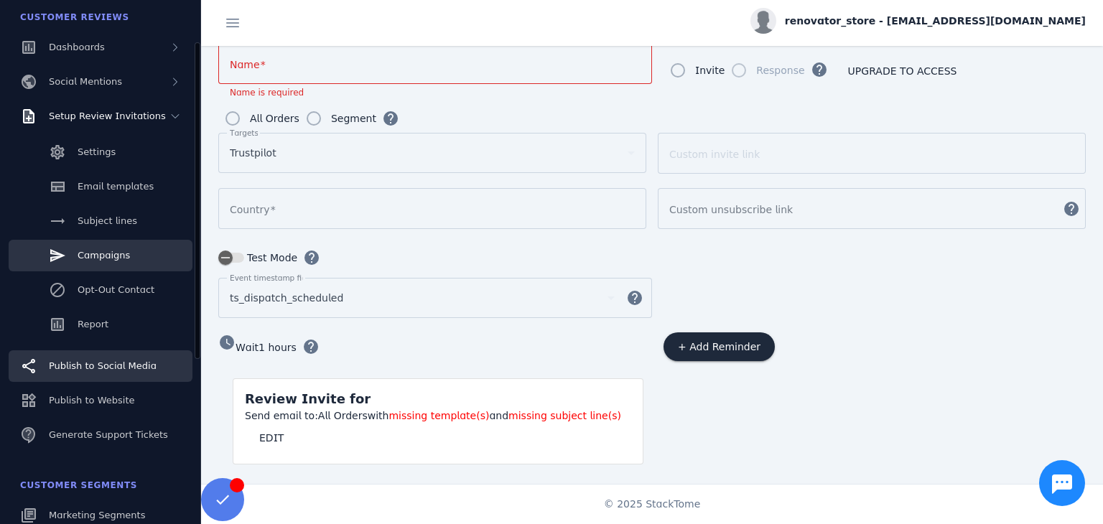
click at [82, 376] on link "Publish to Social Media" at bounding box center [101, 366] width 184 height 32
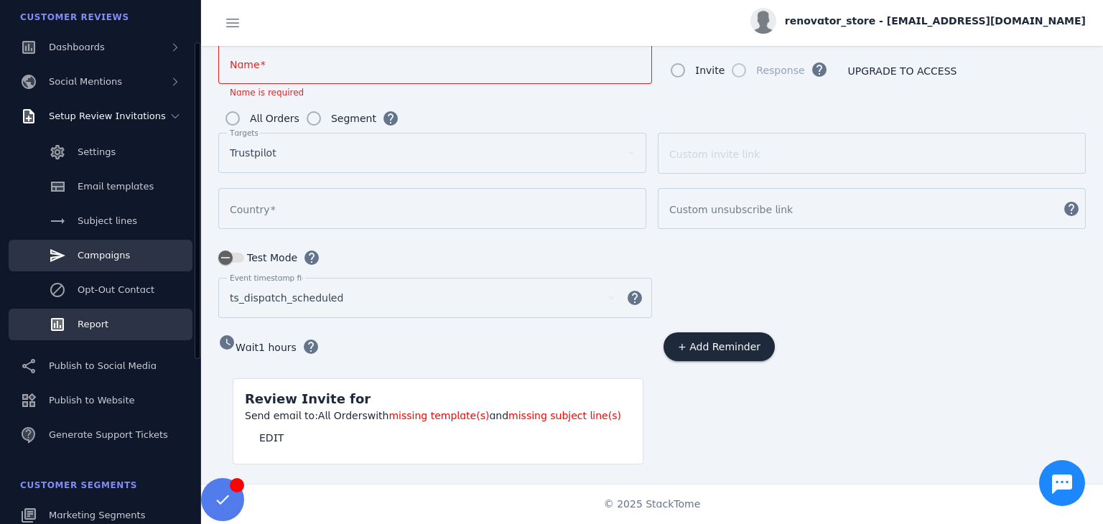
click at [103, 319] on span "Report" at bounding box center [93, 324] width 31 height 11
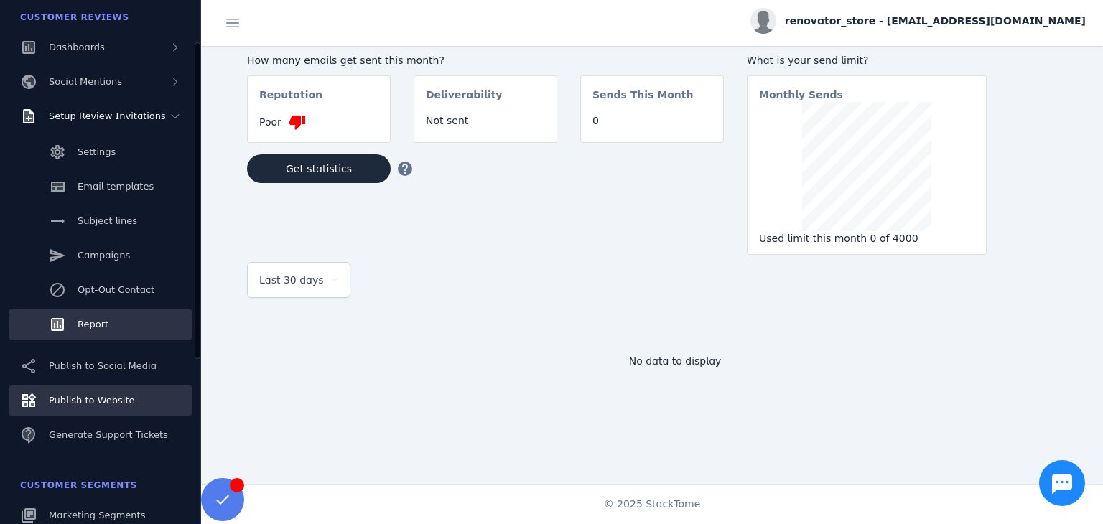
click at [95, 408] on link "Publish to Website" at bounding box center [101, 401] width 184 height 32
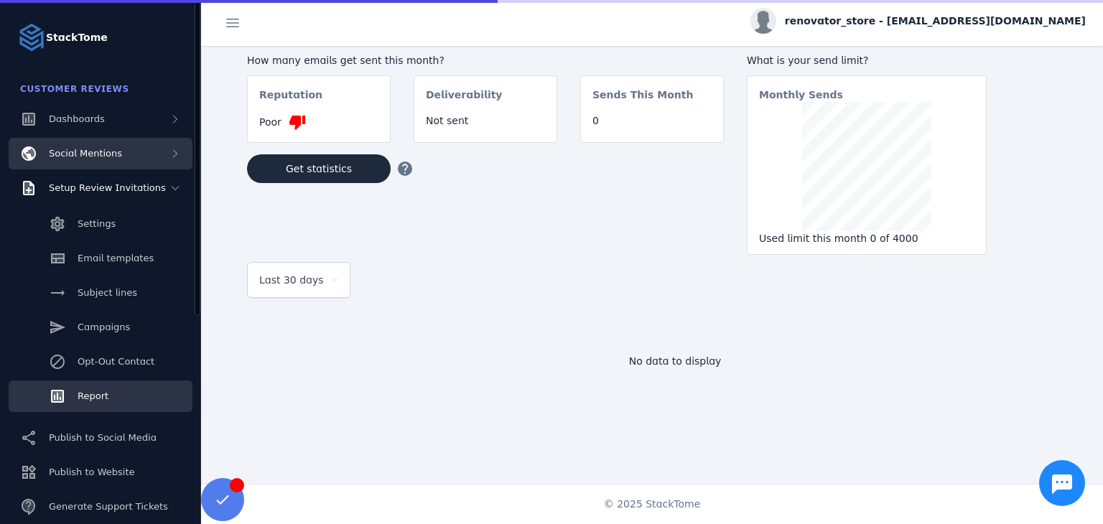
click at [96, 152] on span "Social Mentions" at bounding box center [85, 153] width 73 height 11
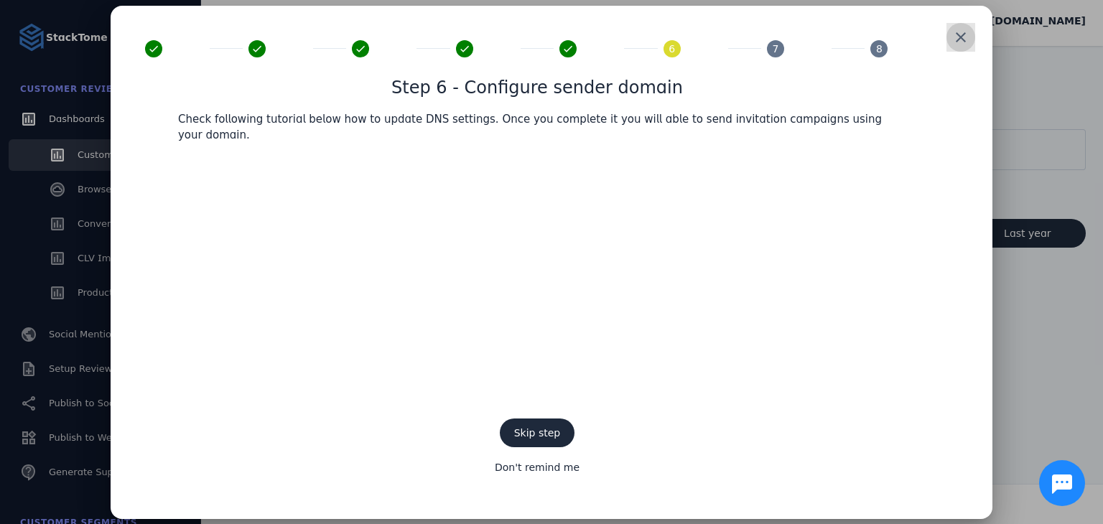
click at [954, 47] on span at bounding box center [961, 37] width 34 height 34
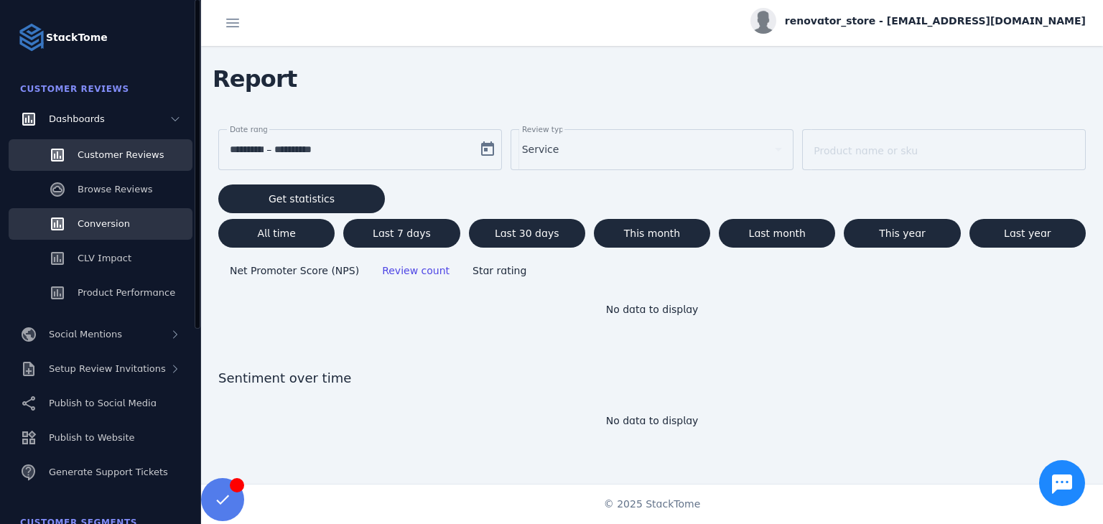
click at [108, 235] on link "Conversion" at bounding box center [101, 224] width 184 height 32
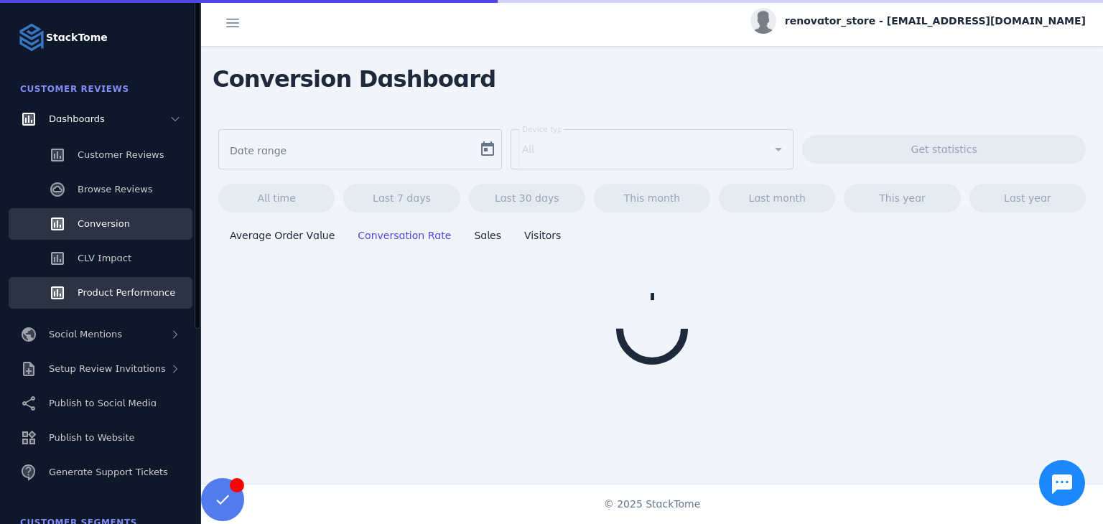
type input "**********"
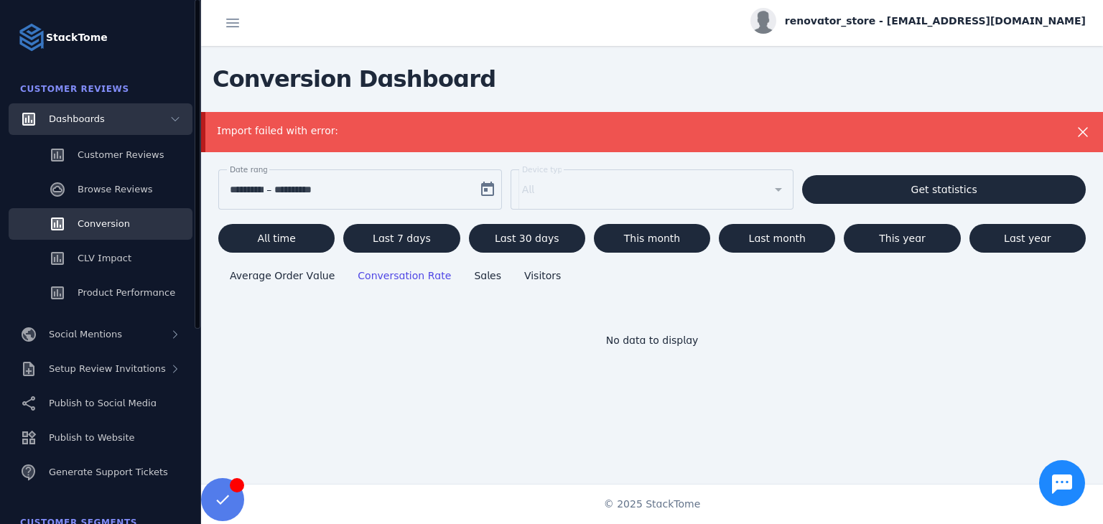
click at [95, 124] on span "Dashboards" at bounding box center [77, 118] width 56 height 11
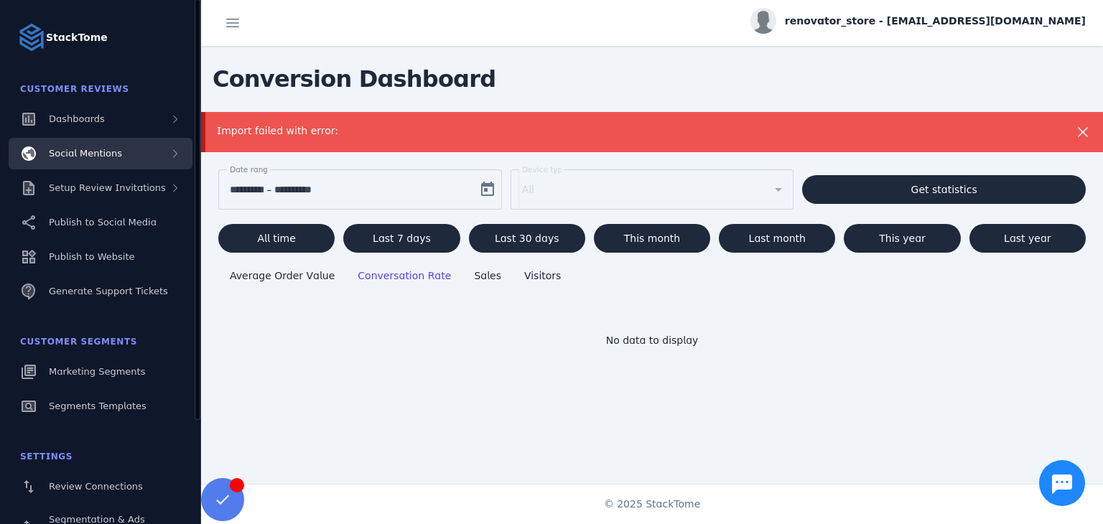
click at [101, 156] on span "Social Mentions" at bounding box center [85, 153] width 73 height 11
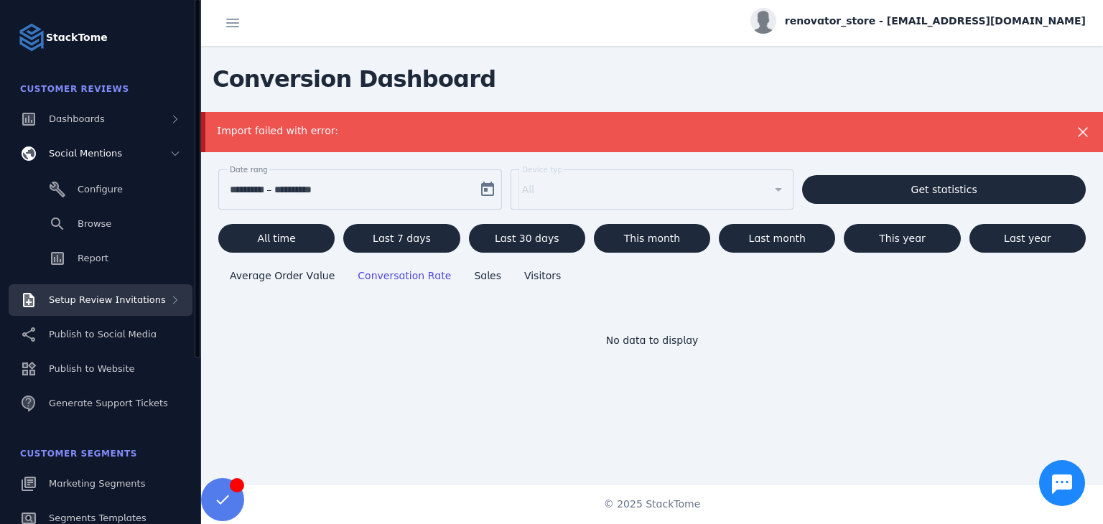
click at [115, 302] on span "Setup Review Invitations" at bounding box center [107, 299] width 117 height 11
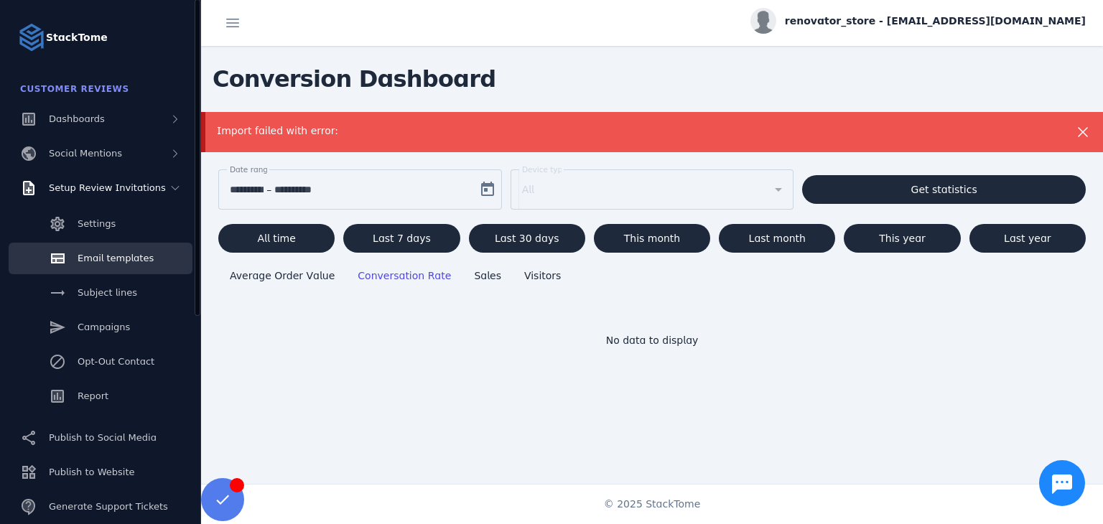
click at [113, 262] on span "Email templates" at bounding box center [116, 258] width 76 height 11
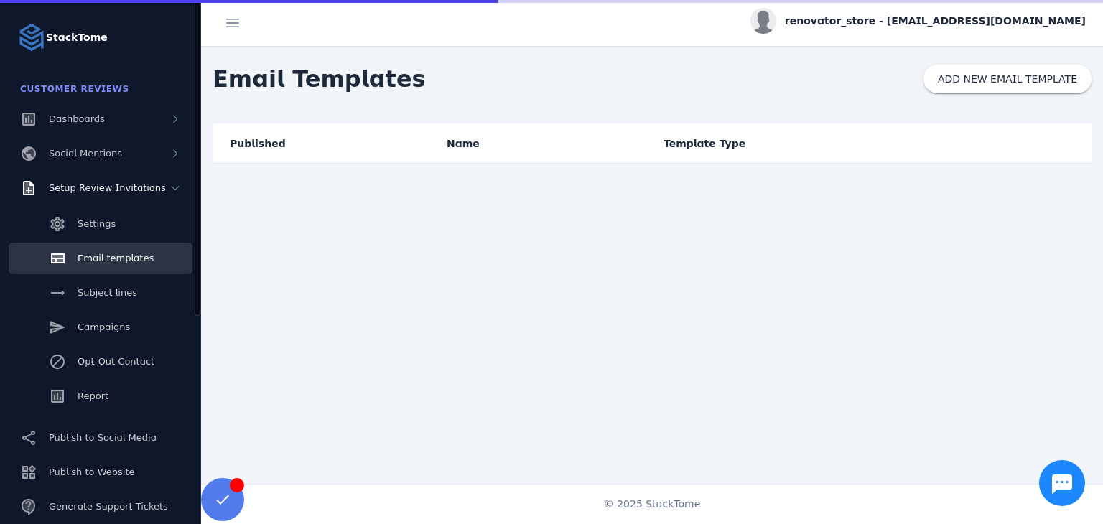
click at [93, 264] on span "Email templates" at bounding box center [116, 258] width 76 height 11
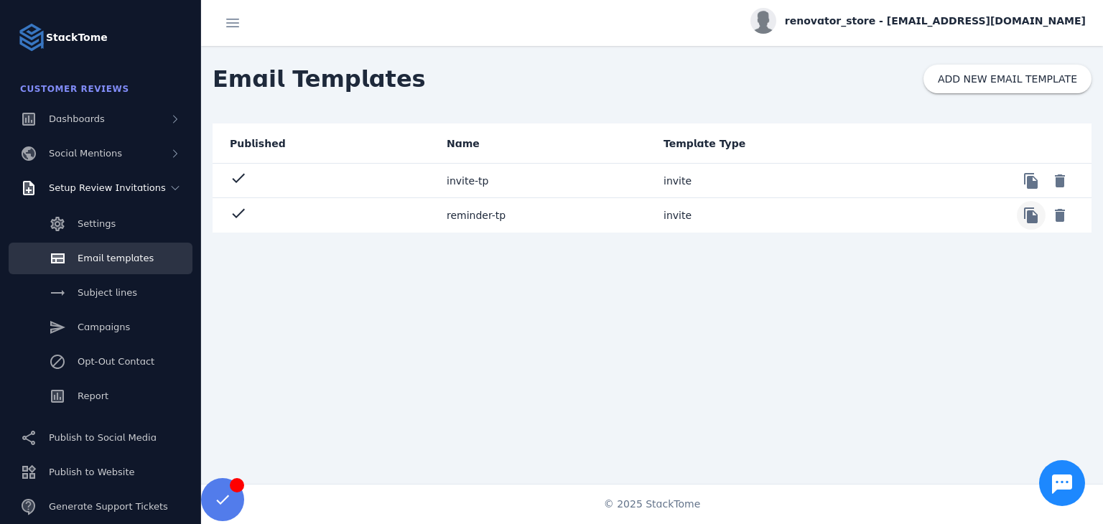
click at [1022, 216] on span at bounding box center [1031, 215] width 34 height 34
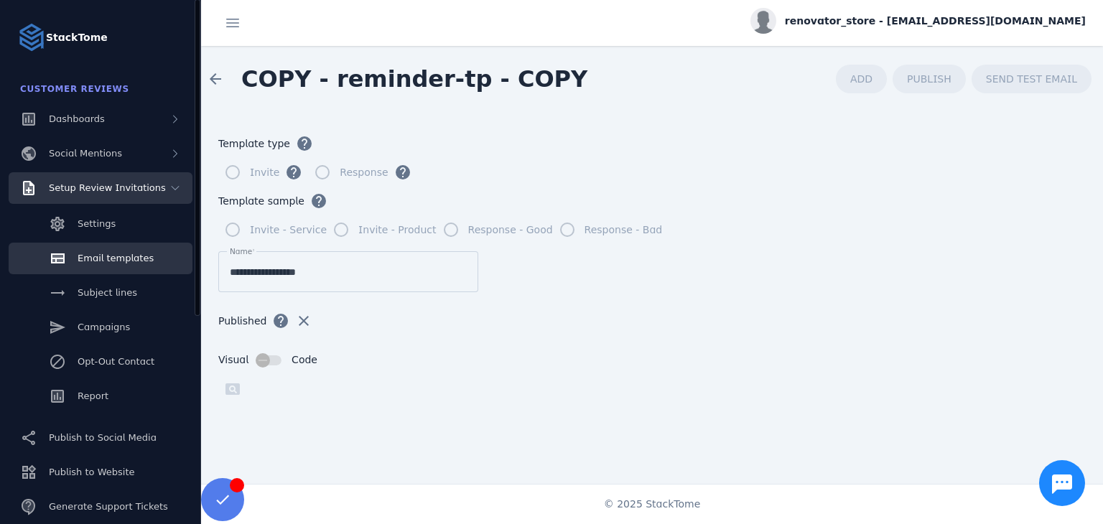
click at [131, 187] on span "Setup Review Invitations" at bounding box center [107, 187] width 117 height 11
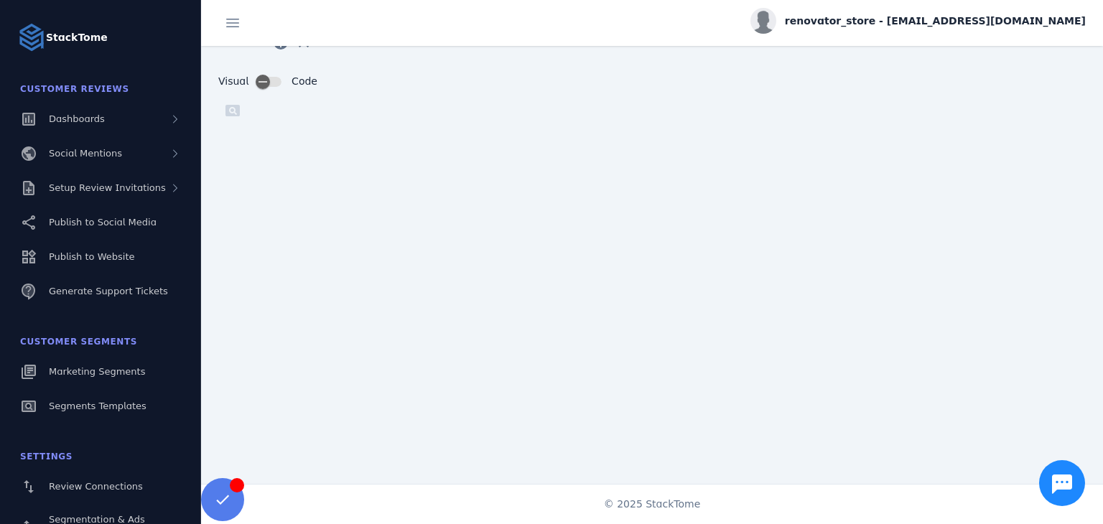
scroll to position [283, 0]
click at [124, 126] on div "Dashboards" at bounding box center [101, 119] width 184 height 32
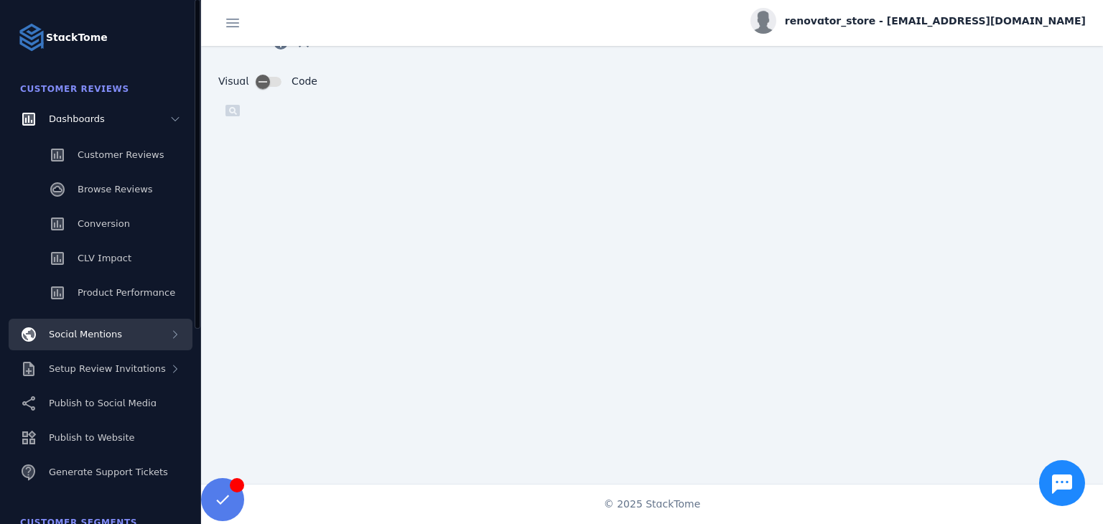
click at [162, 334] on div "Social Mentions" at bounding box center [101, 335] width 184 height 32
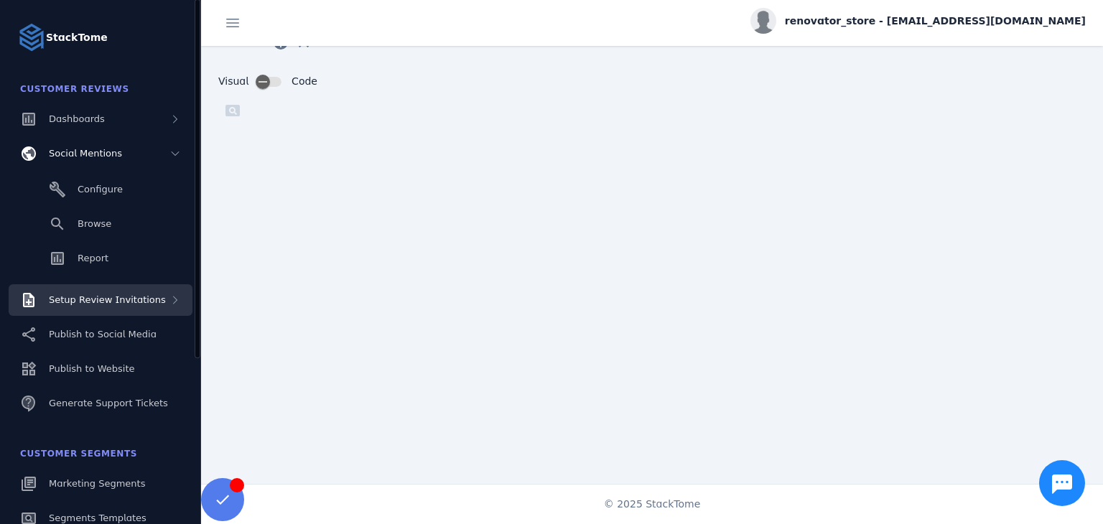
click at [156, 302] on div "Setup Review Invitations" at bounding box center [101, 300] width 184 height 32
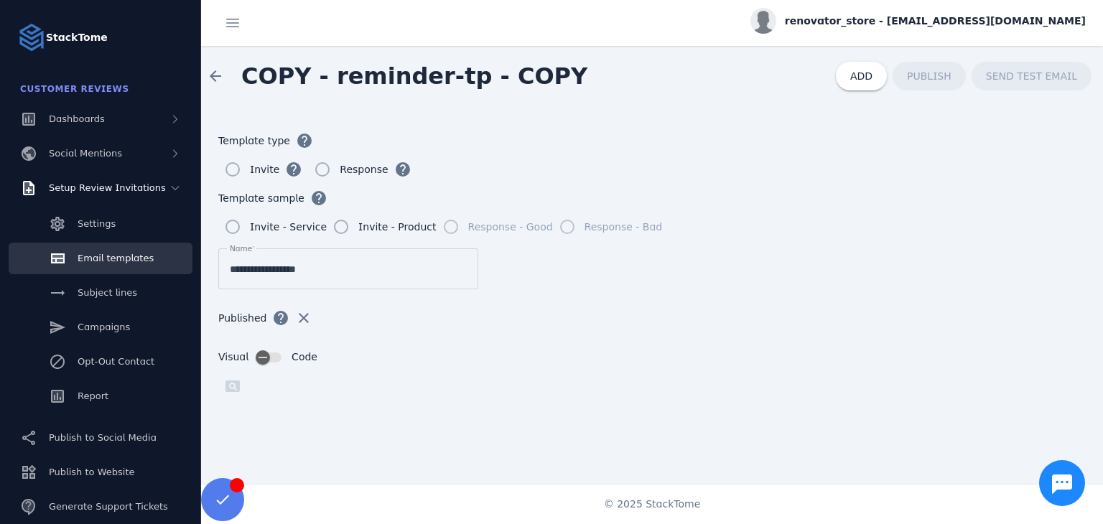
scroll to position [0, 0]
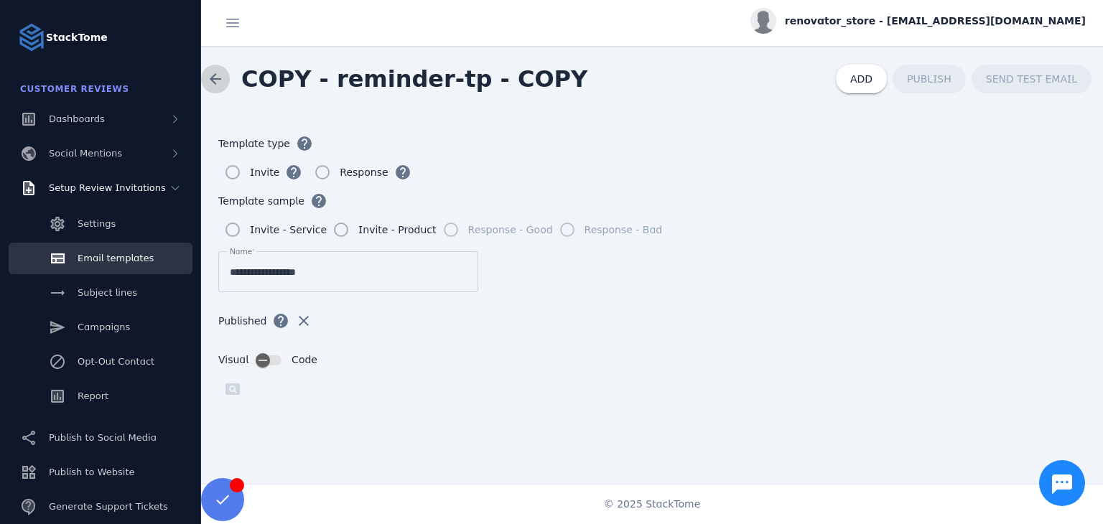
click at [209, 75] on span at bounding box center [215, 79] width 34 height 34
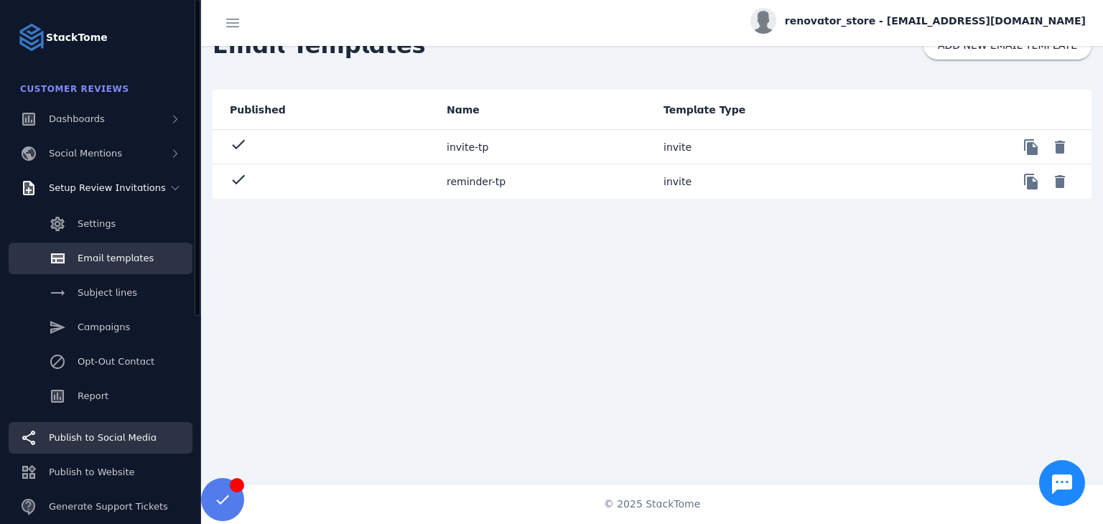
scroll to position [72, 0]
